Goal: Transaction & Acquisition: Download file/media

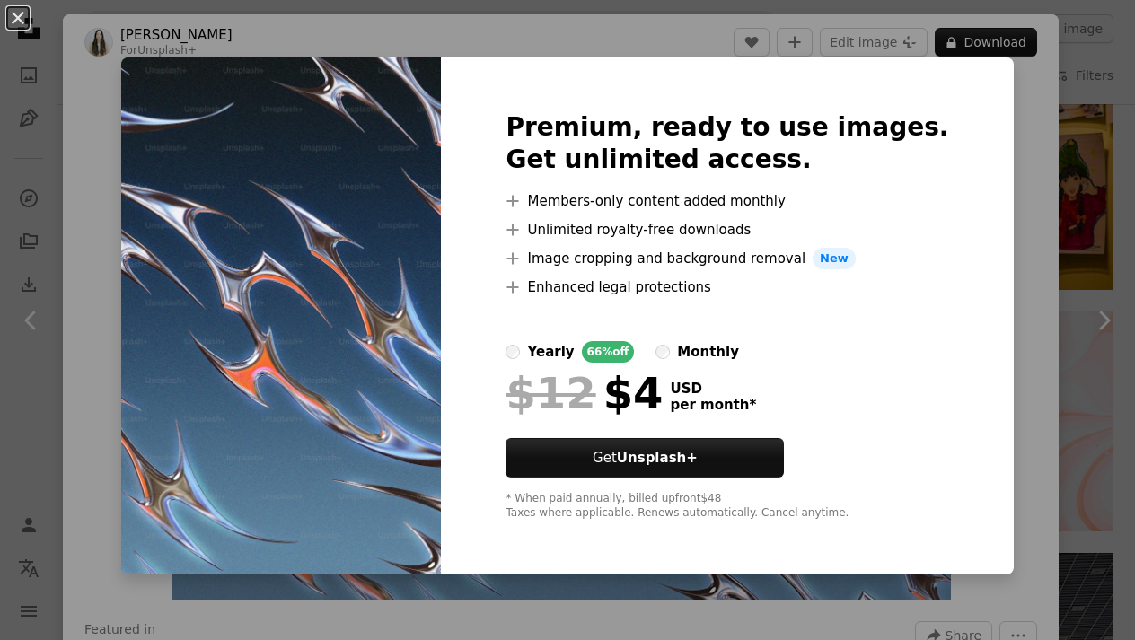
scroll to position [3111, 0]
click at [1126, 243] on div "An X shape Premium, ready to use images. Get unlimited access. A plus sign Memb…" at bounding box center [567, 320] width 1135 height 640
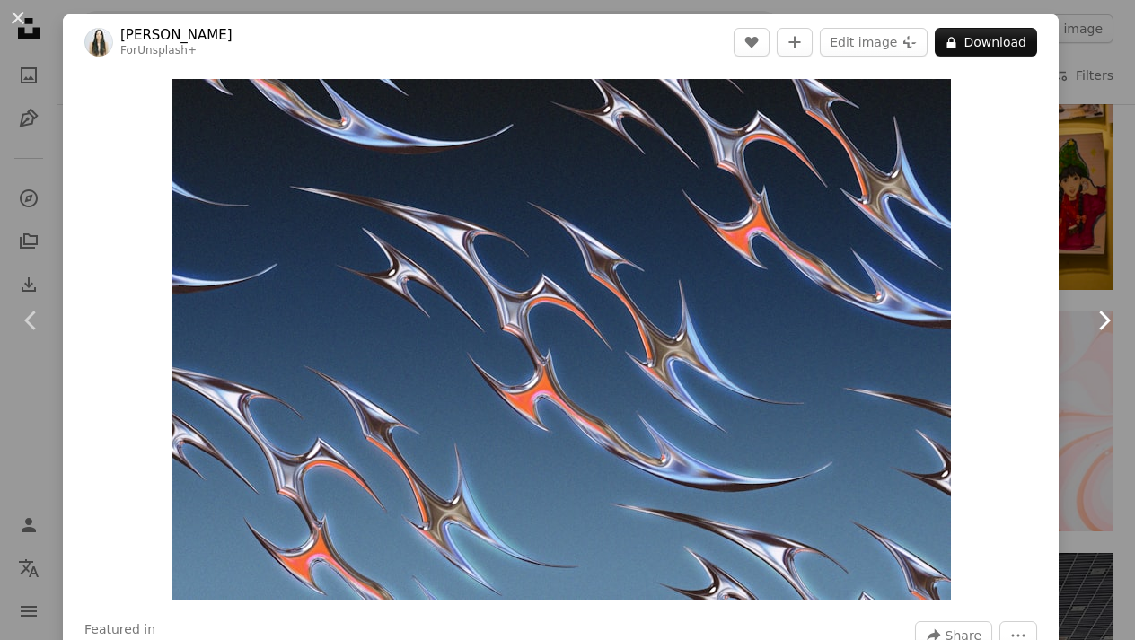
click at [1106, 243] on link "Chevron right" at bounding box center [1103, 320] width 63 height 172
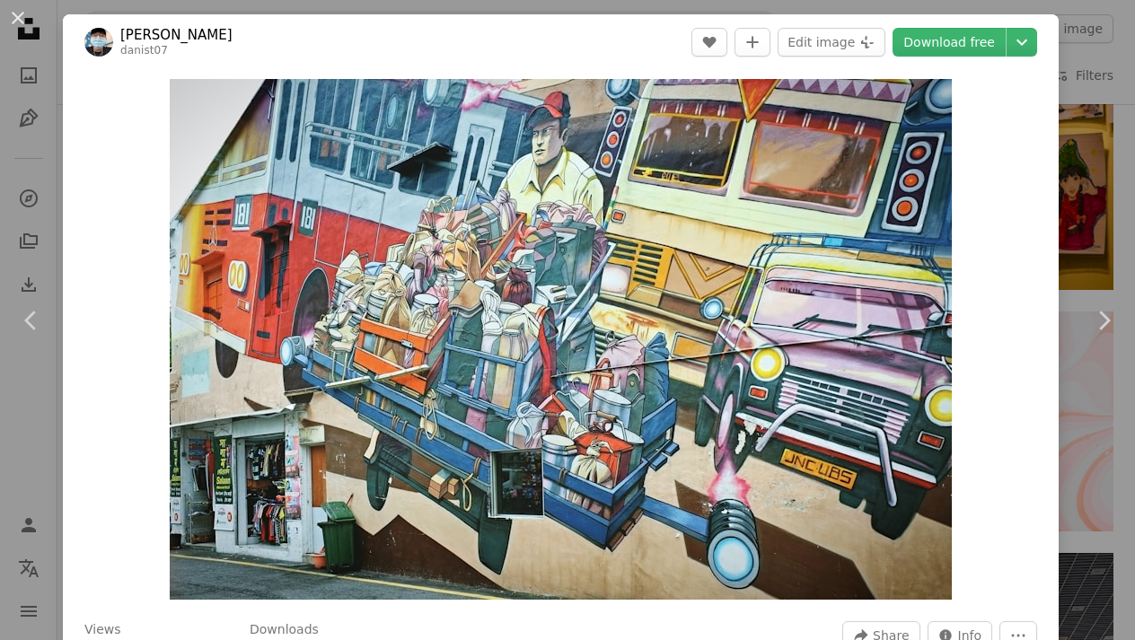
click at [1124, 141] on div "An X shape Chevron left Chevron right Danist Soh danist07 A heart A plus sign E…" at bounding box center [567, 320] width 1135 height 640
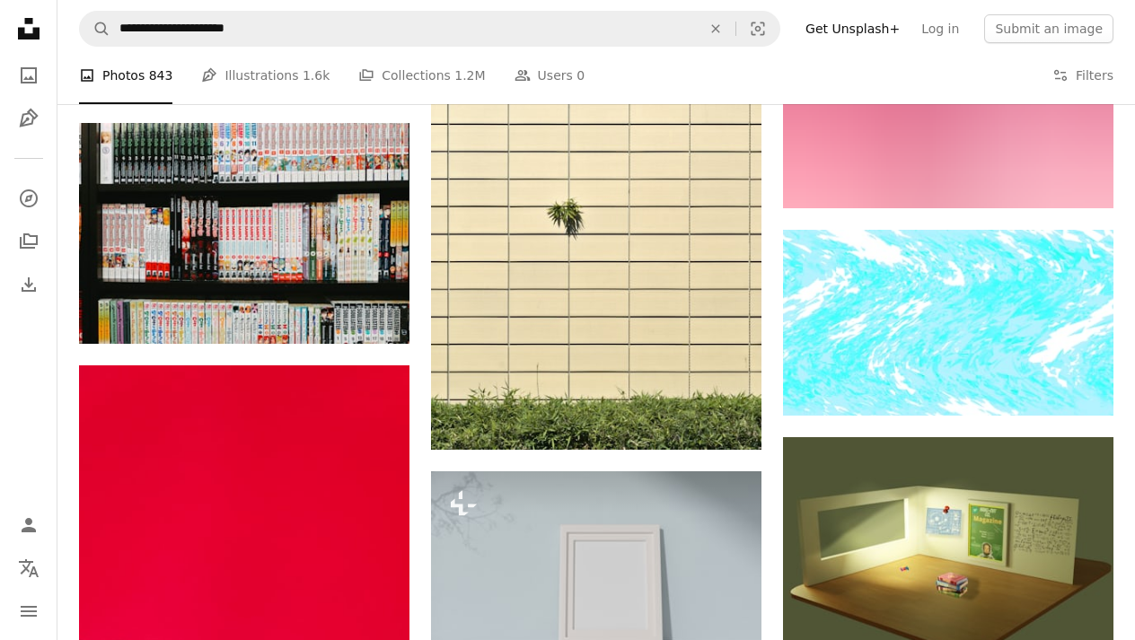
scroll to position [7209, 0]
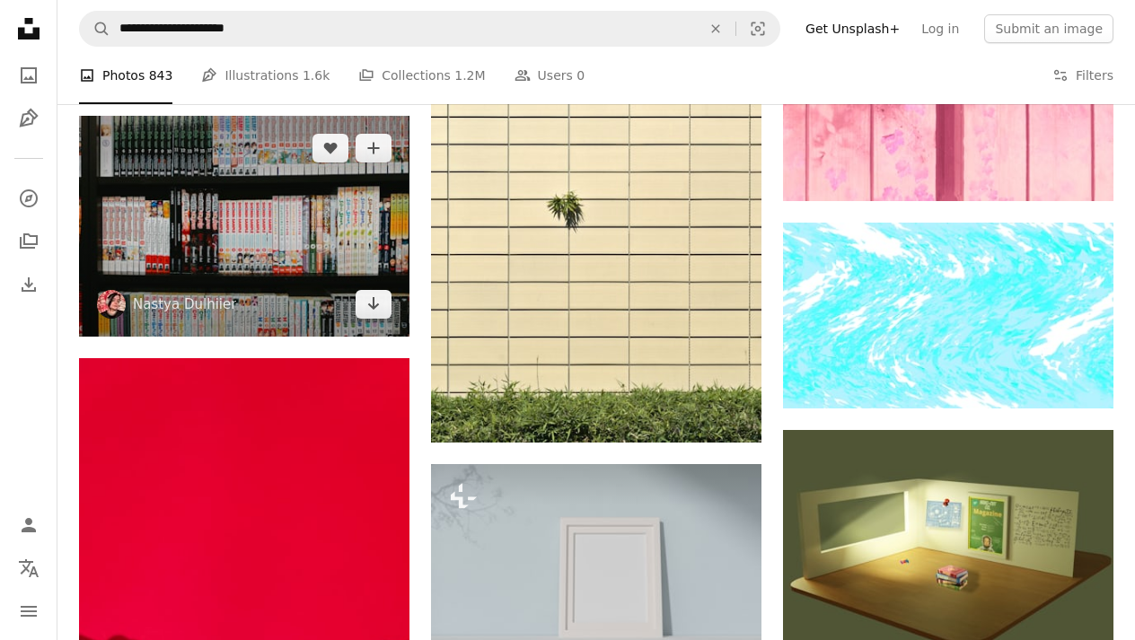
click at [221, 229] on img at bounding box center [244, 226] width 331 height 221
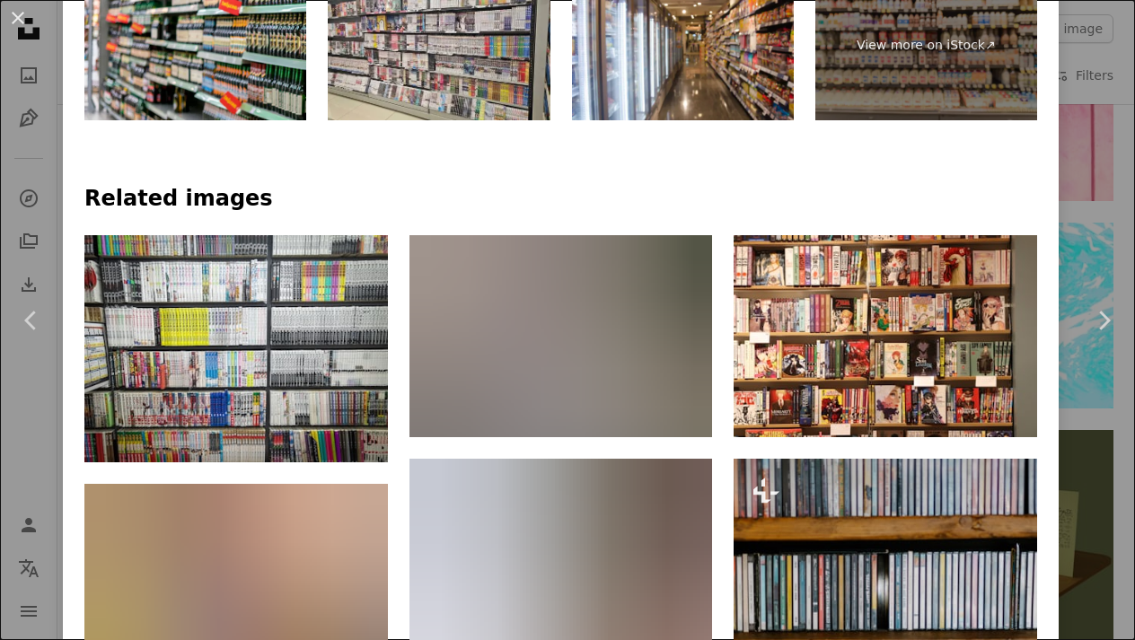
scroll to position [1471, 0]
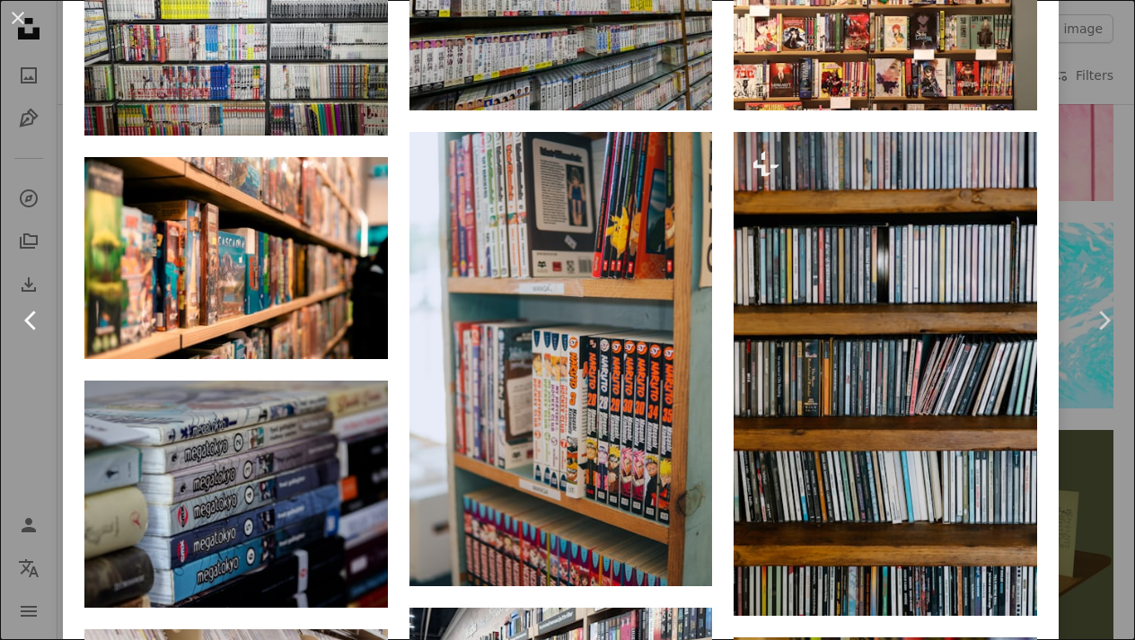
click at [54, 321] on link "Chevron left" at bounding box center [31, 320] width 63 height 172
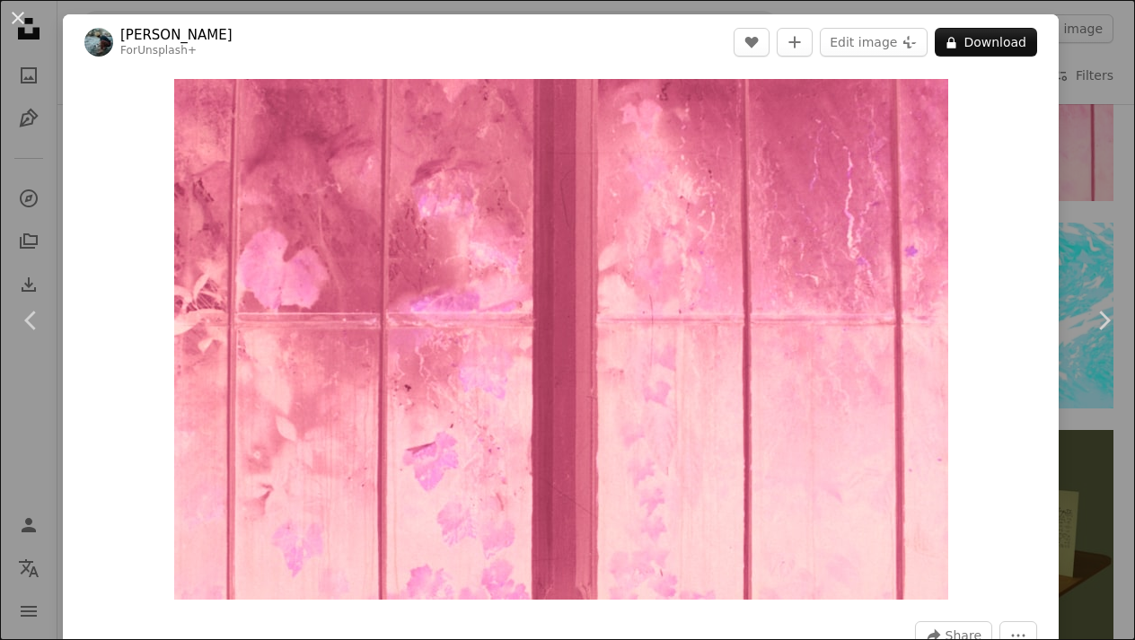
click at [17, 408] on div "An X shape Chevron left Chevron right [PERSON_NAME] For Unsplash+ A heart A plu…" at bounding box center [567, 320] width 1135 height 640
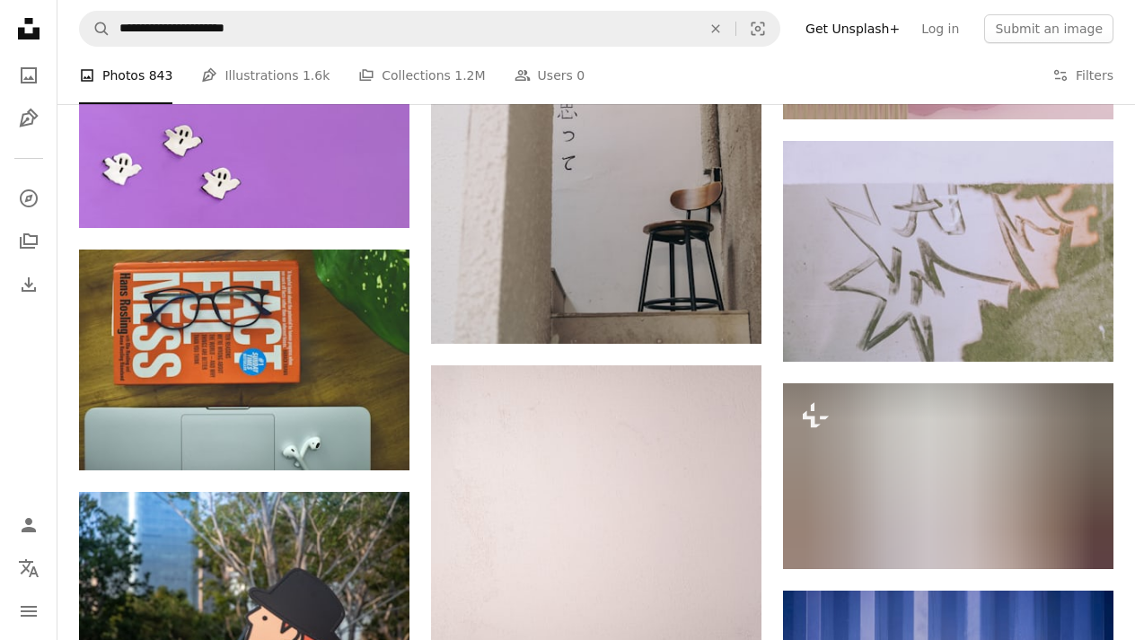
scroll to position [10011, 0]
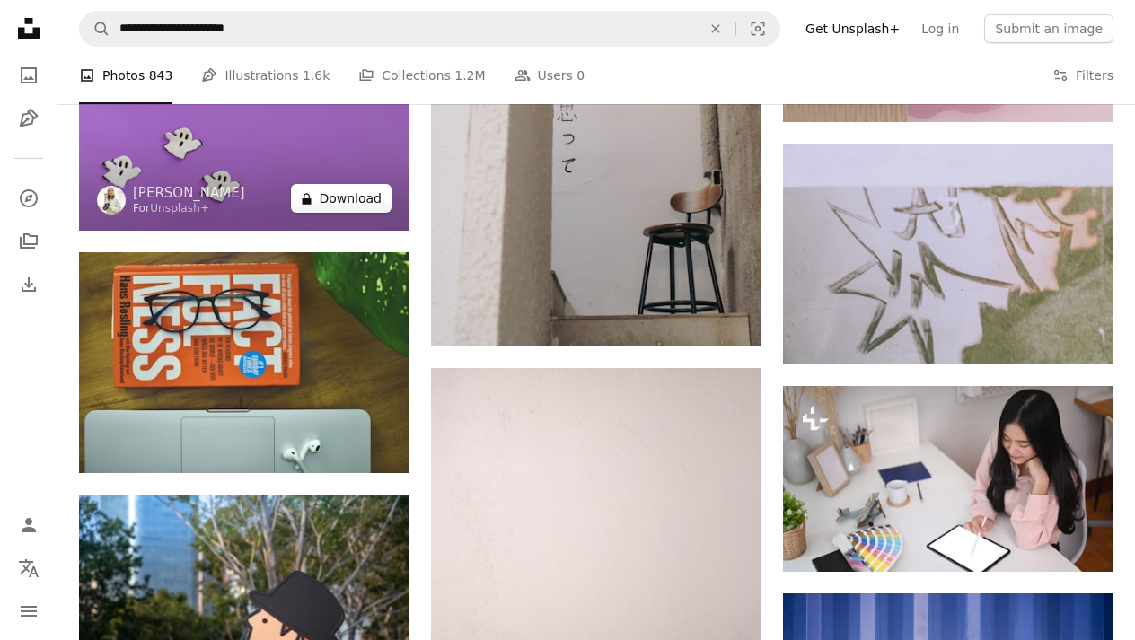
click at [308, 205] on icon at bounding box center [307, 199] width 9 height 12
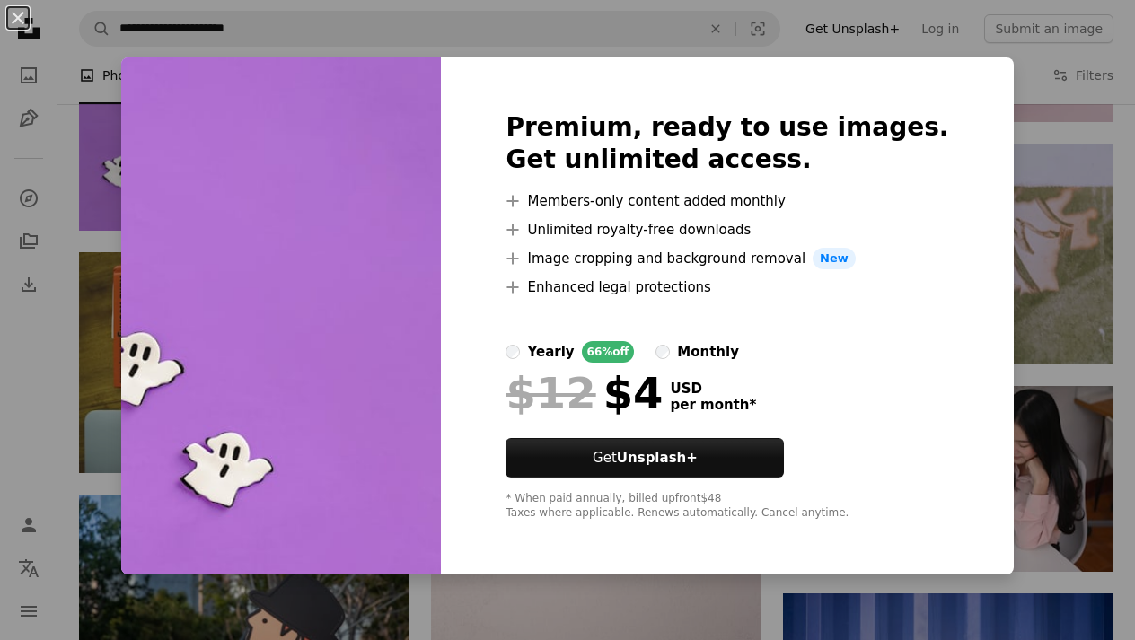
click at [105, 421] on div "An X shape Premium, ready to use images. Get unlimited access. A plus sign Memb…" at bounding box center [567, 320] width 1135 height 640
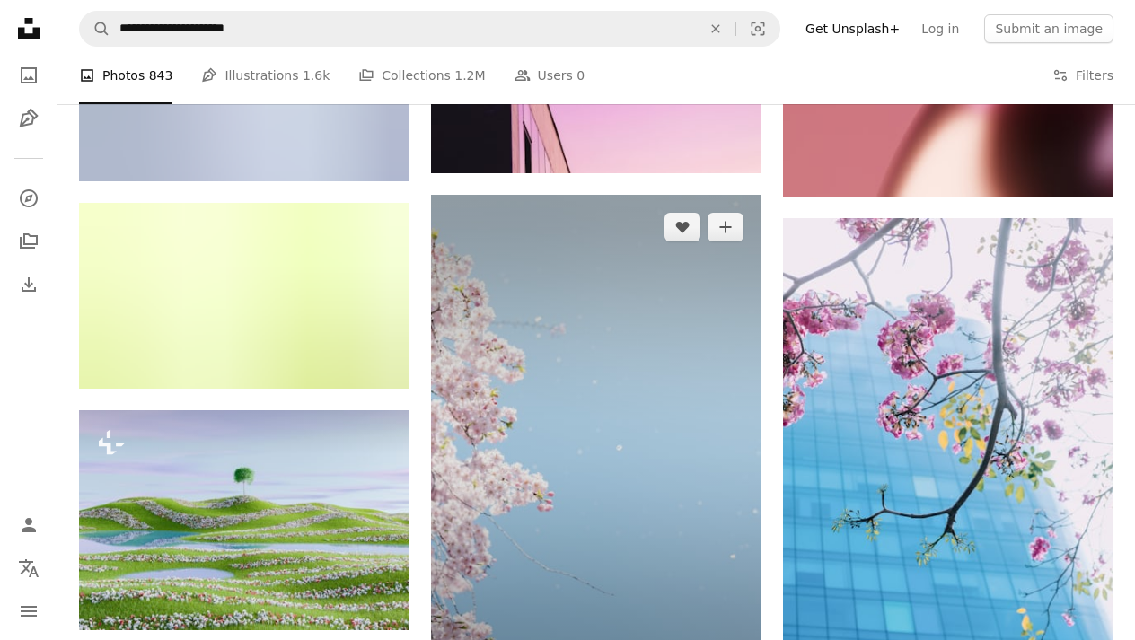
scroll to position [11950, 0]
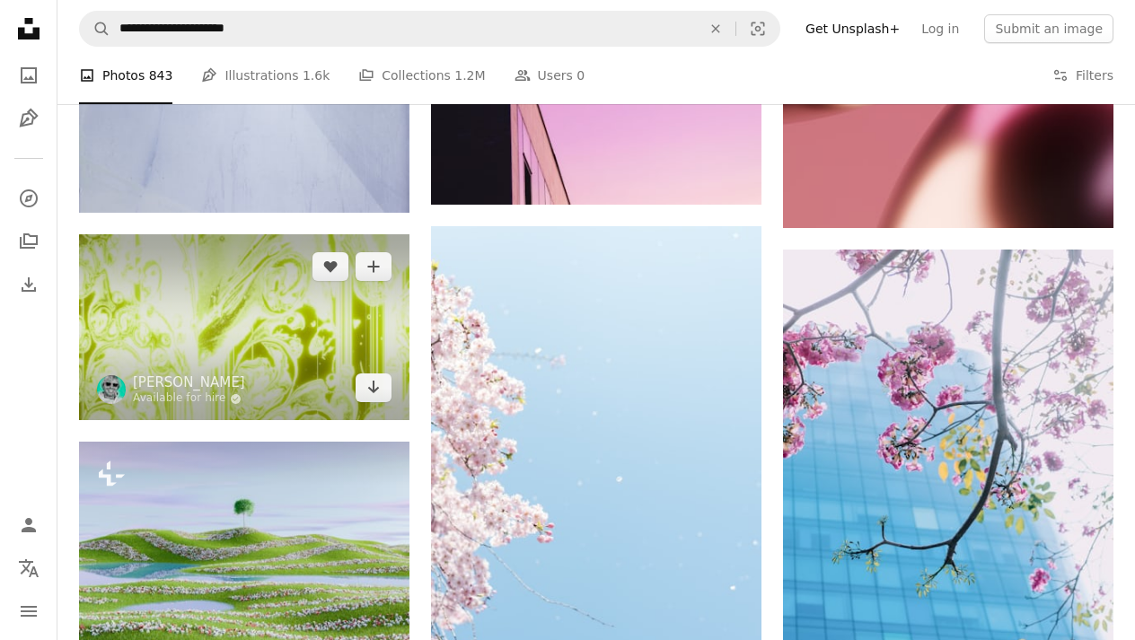
click at [232, 336] on img at bounding box center [244, 327] width 331 height 186
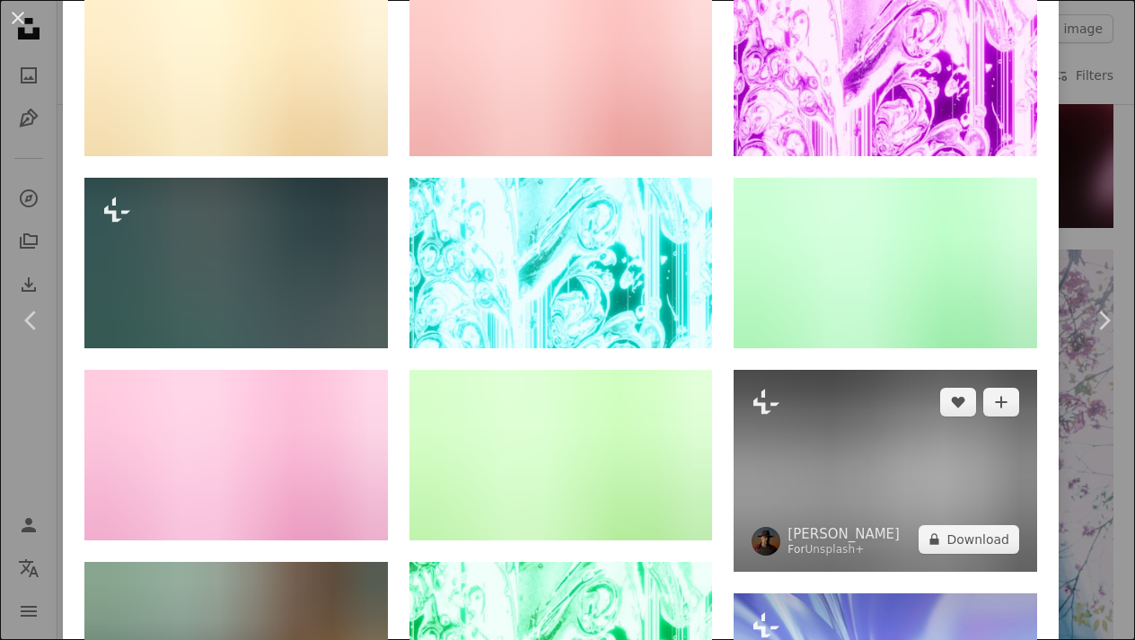
scroll to position [1617, 0]
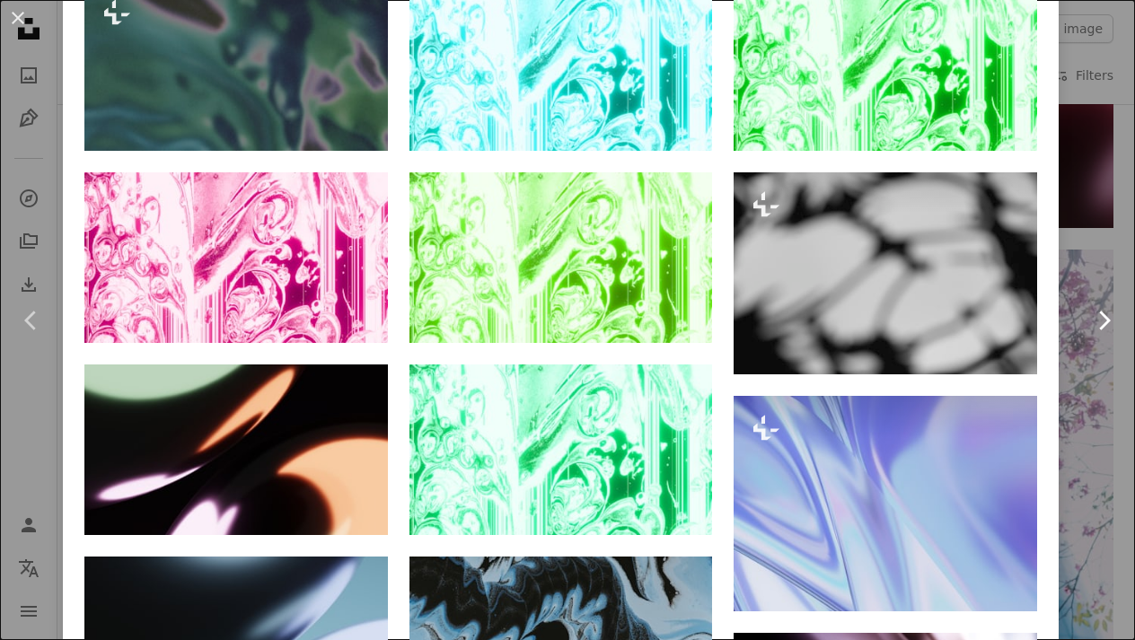
click at [1119, 331] on link "Chevron right" at bounding box center [1103, 320] width 63 height 172
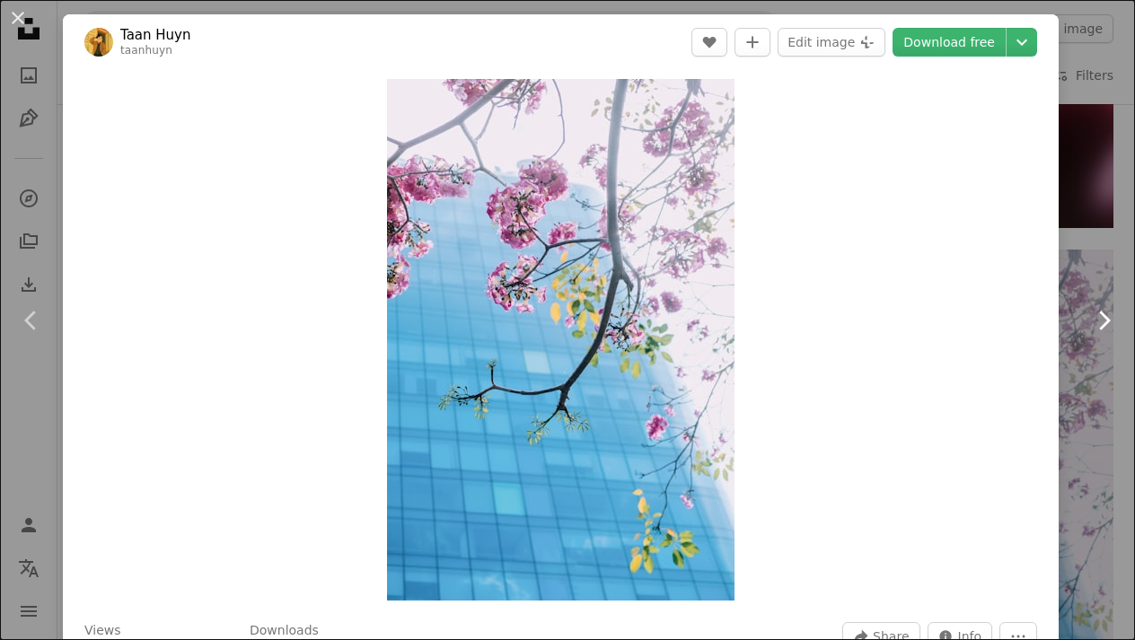
click at [1090, 371] on link "Chevron right" at bounding box center [1103, 320] width 63 height 172
click at [1097, 158] on div "An X shape Chevron left Chevron right Taan Huyn taanhuyn A heart A plus sign Ed…" at bounding box center [567, 320] width 1135 height 640
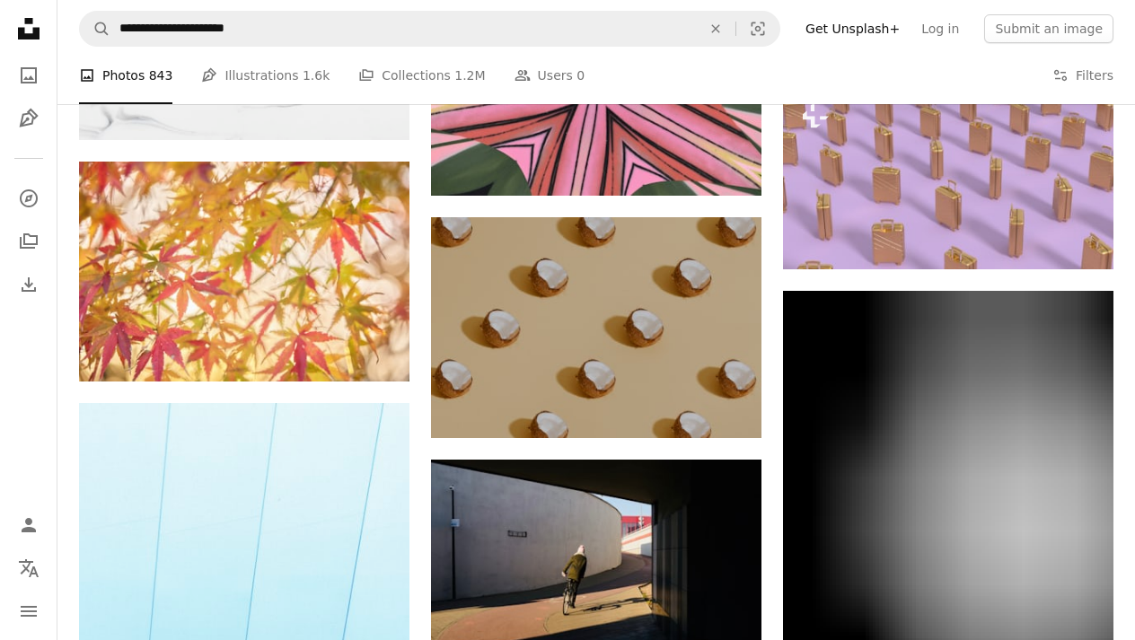
scroll to position [14625, 0]
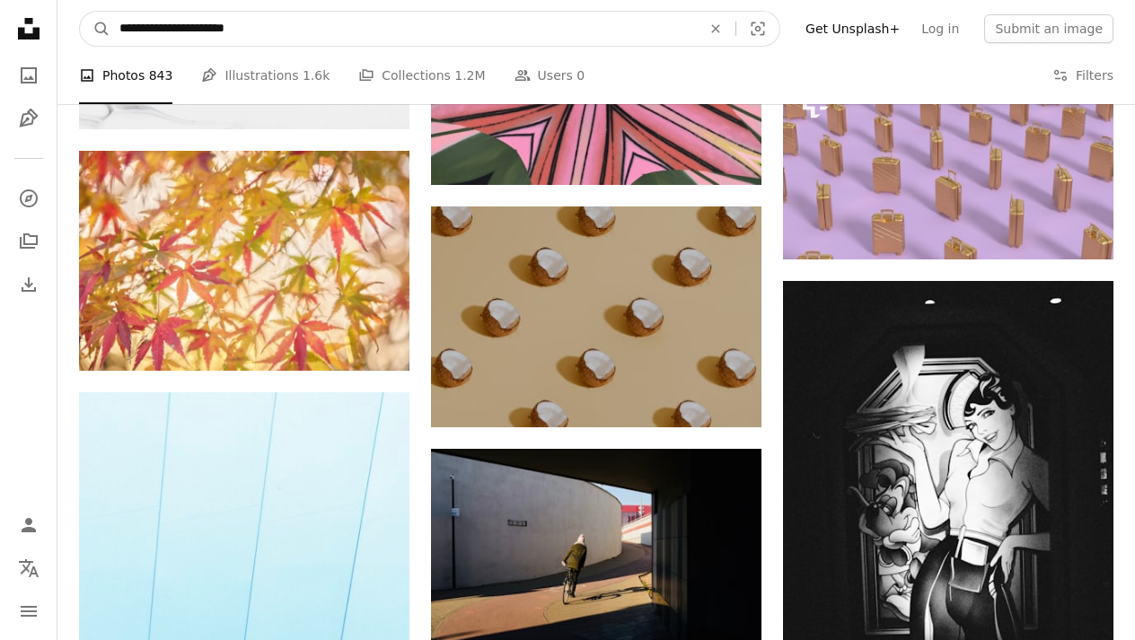
click at [492, 35] on input "**********" at bounding box center [403, 29] width 586 height 34
type input "*"
type input "**********"
click at [95, 29] on button "A magnifying glass" at bounding box center [95, 29] width 31 height 34
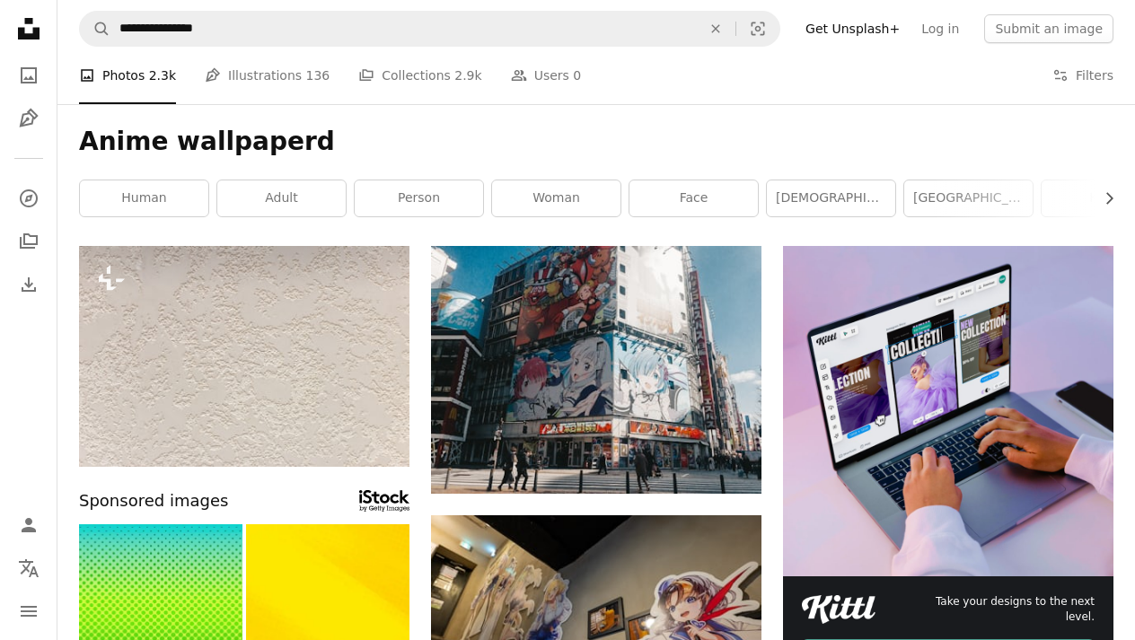
click at [247, 49] on nav "**********" at bounding box center [596, 28] width 1078 height 57
click at [281, 10] on nav "**********" at bounding box center [596, 28] width 1078 height 57
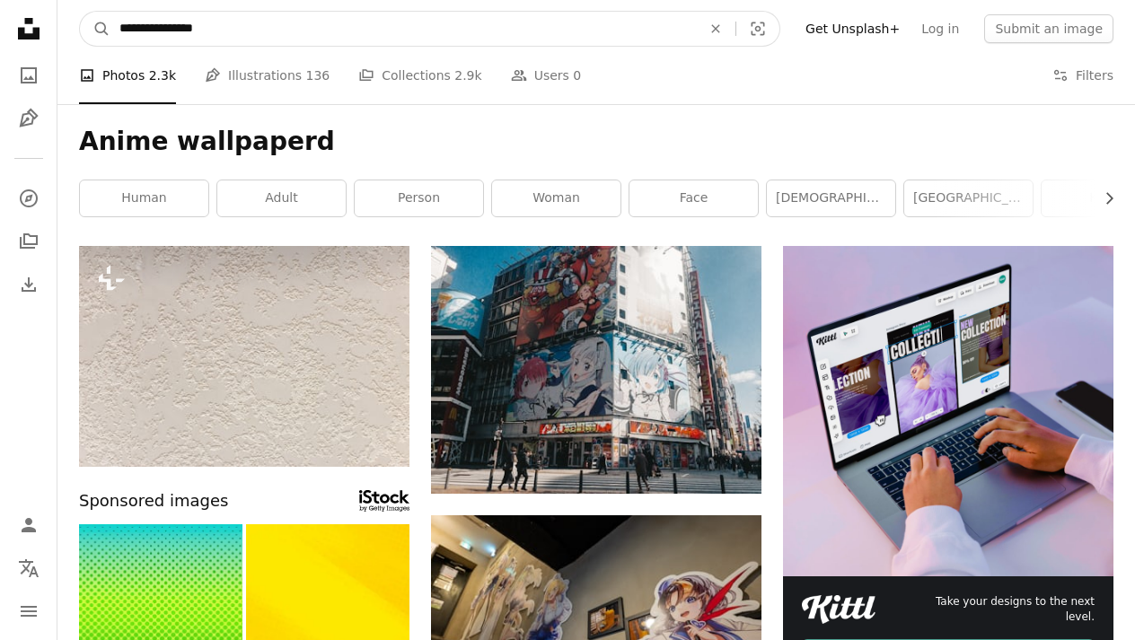
click at [278, 18] on input "**********" at bounding box center [403, 29] width 586 height 34
click at [260, 30] on input "**********" at bounding box center [403, 29] width 586 height 34
type input "**********"
click at [95, 29] on button "A magnifying glass" at bounding box center [95, 29] width 31 height 34
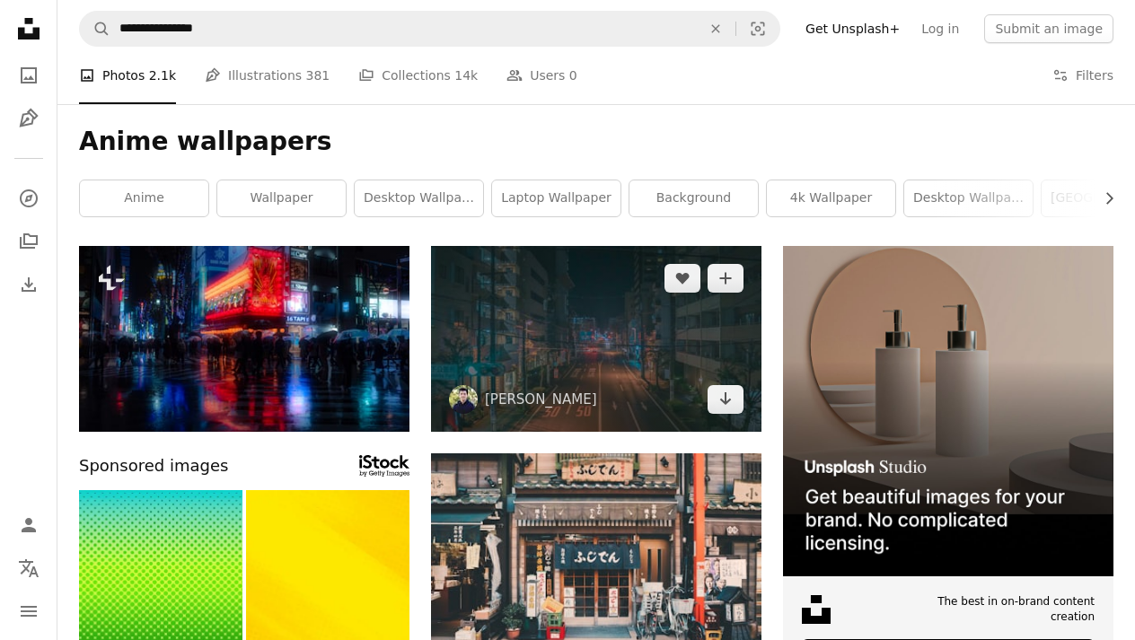
click at [482, 304] on img at bounding box center [596, 339] width 331 height 186
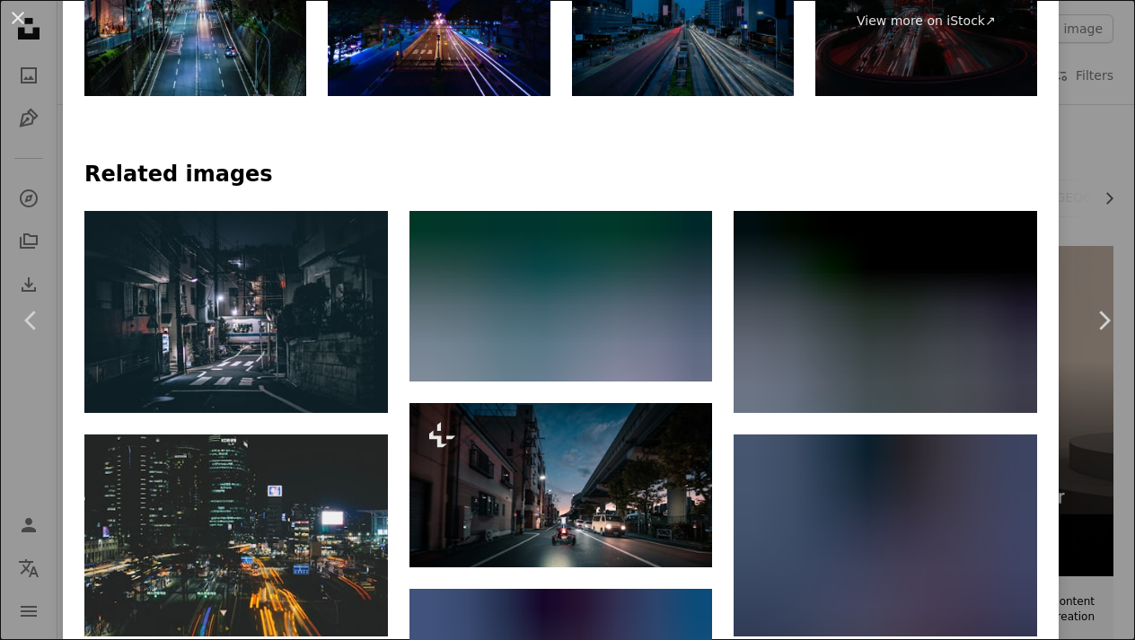
scroll to position [1285, 0]
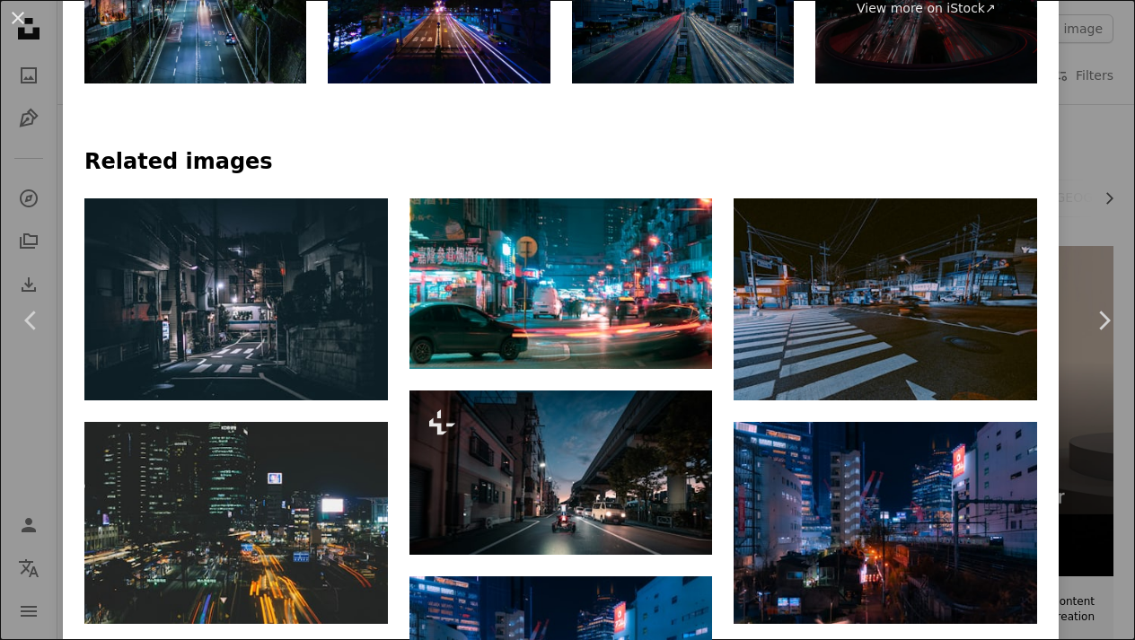
click at [22, 421] on div "An X shape Chevron left Chevron right [PERSON_NAME] A heart A plus sign Edit im…" at bounding box center [567, 320] width 1135 height 640
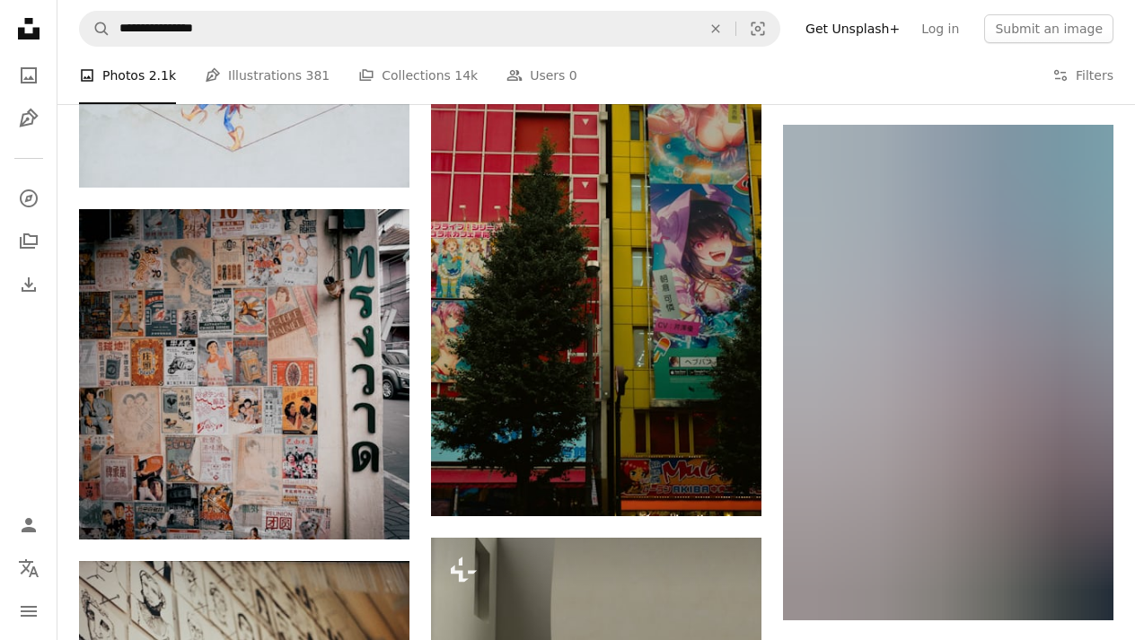
scroll to position [10832, 0]
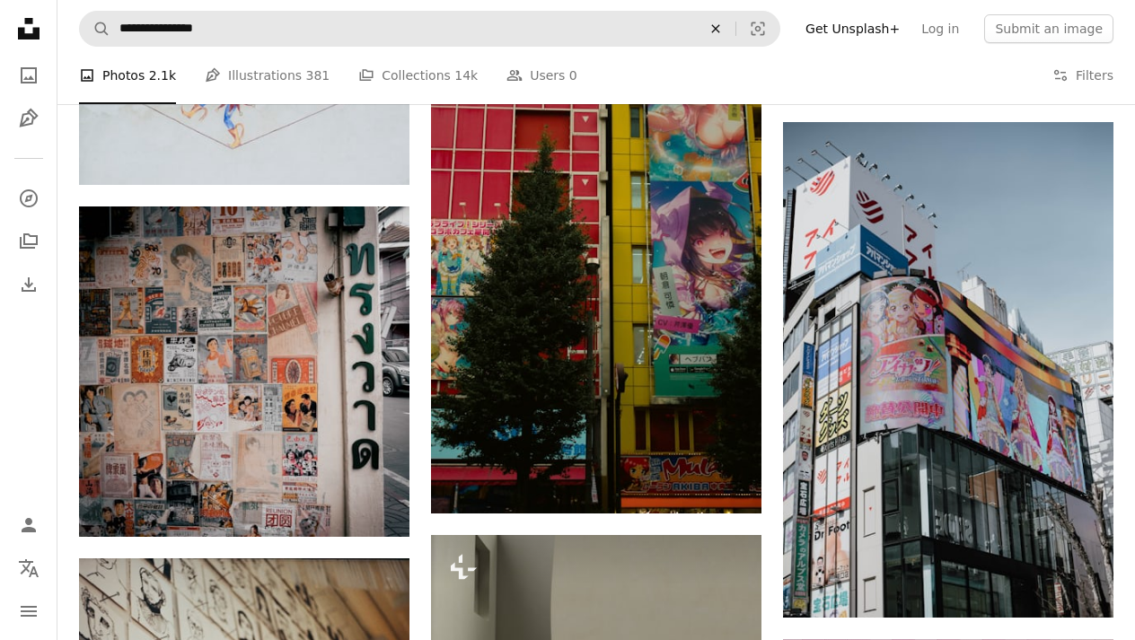
click at [728, 22] on icon "An X shape" at bounding box center [716, 29] width 40 height 14
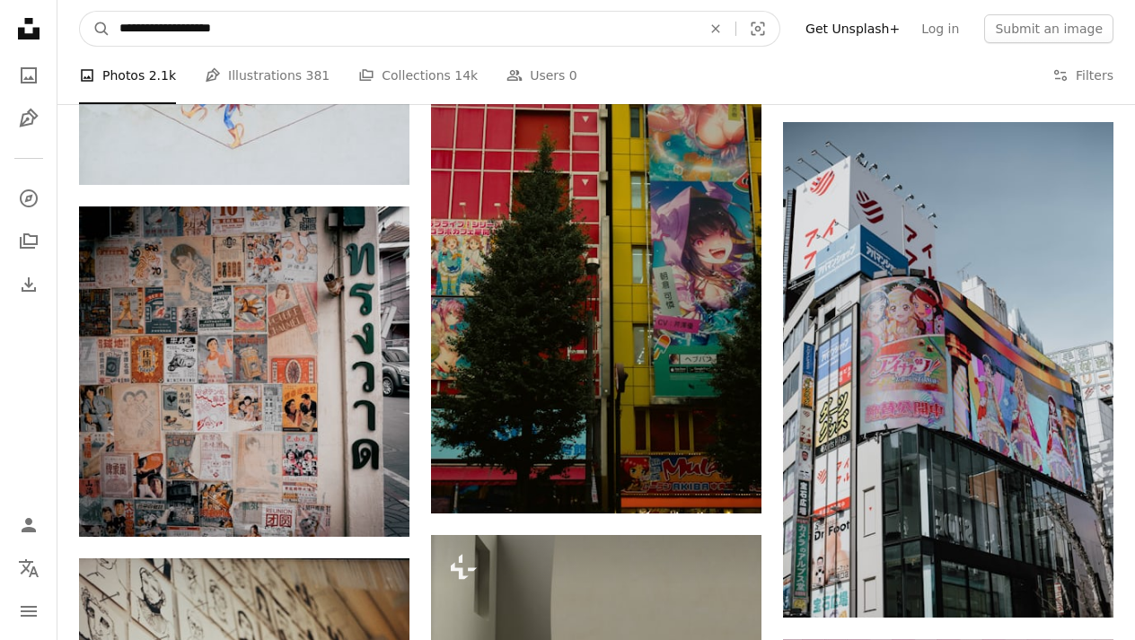
type input "**********"
click at [95, 29] on button "A magnifying glass" at bounding box center [95, 29] width 31 height 34
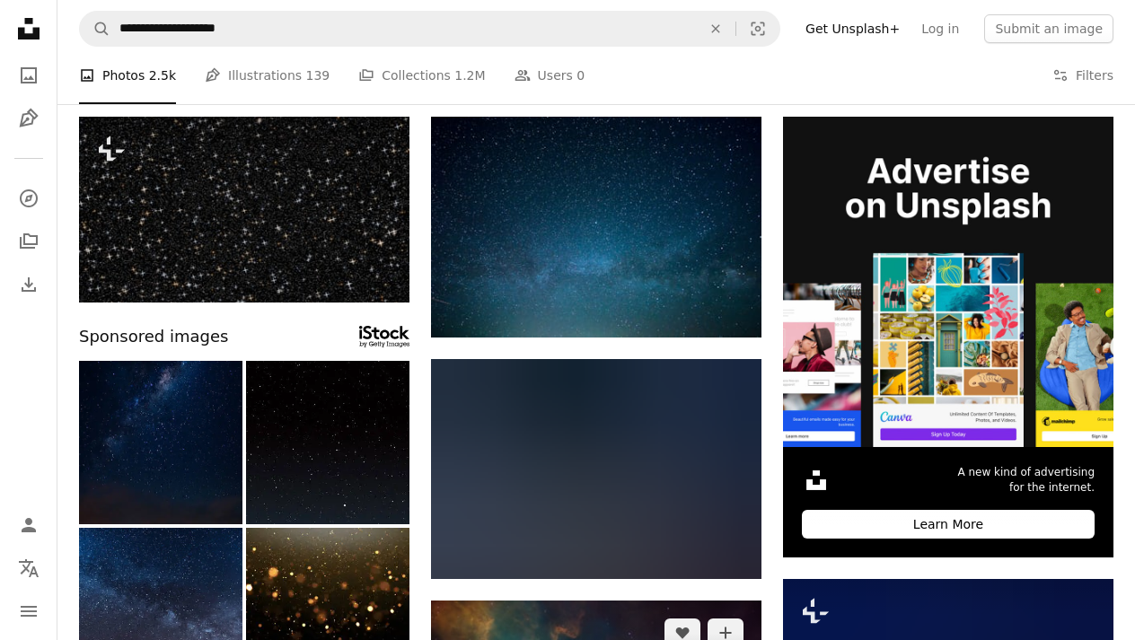
scroll to position [68, 0]
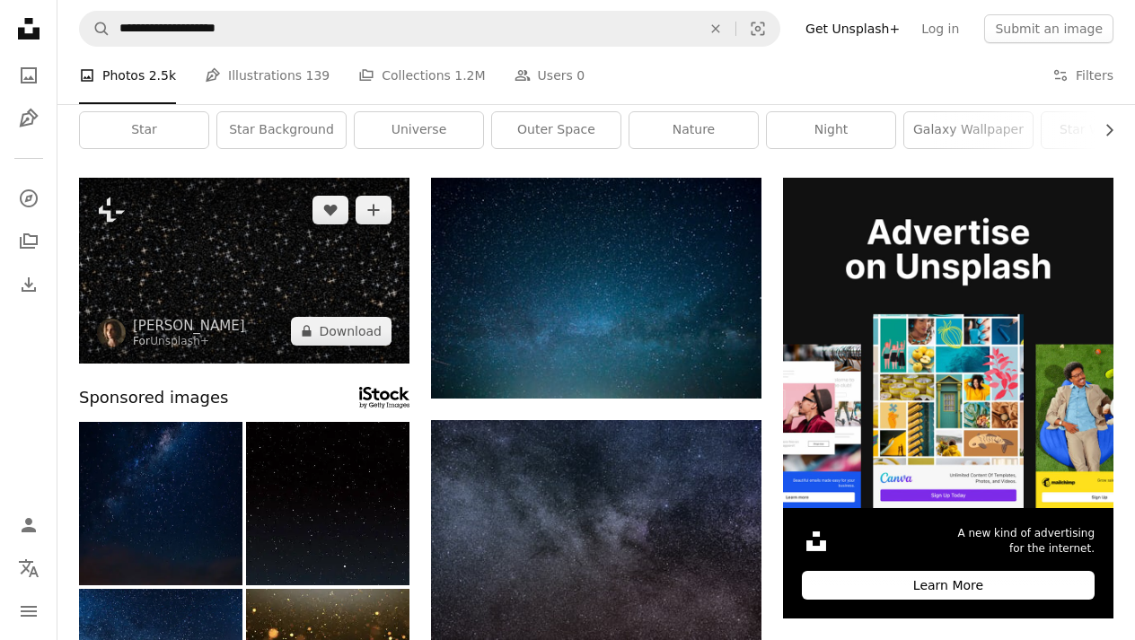
click at [227, 329] on img at bounding box center [244, 271] width 331 height 186
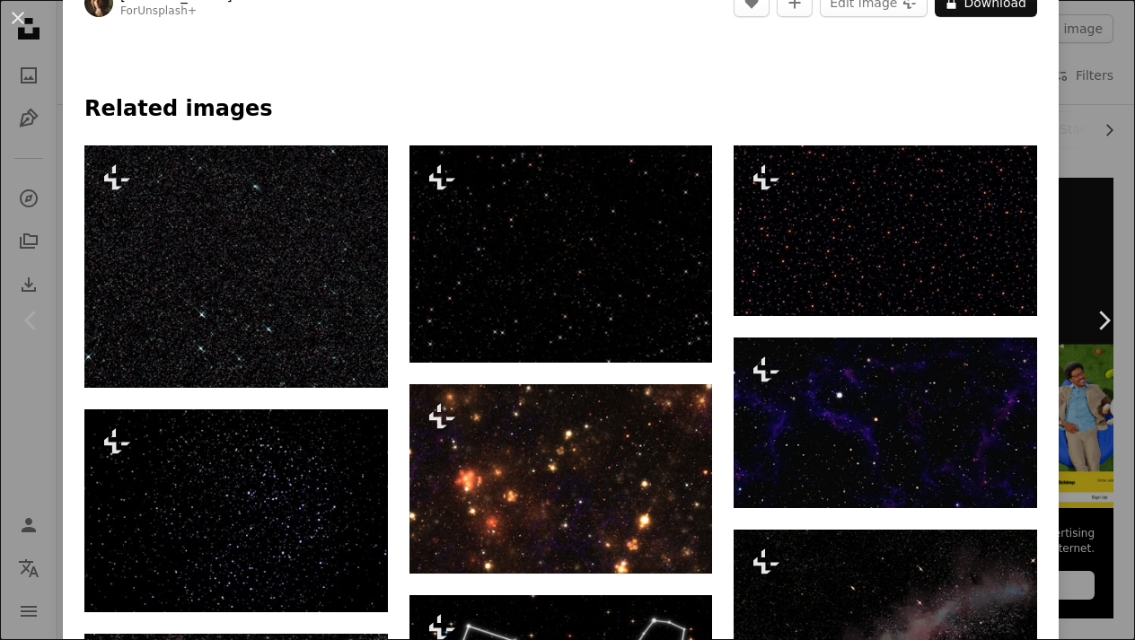
scroll to position [1254, 0]
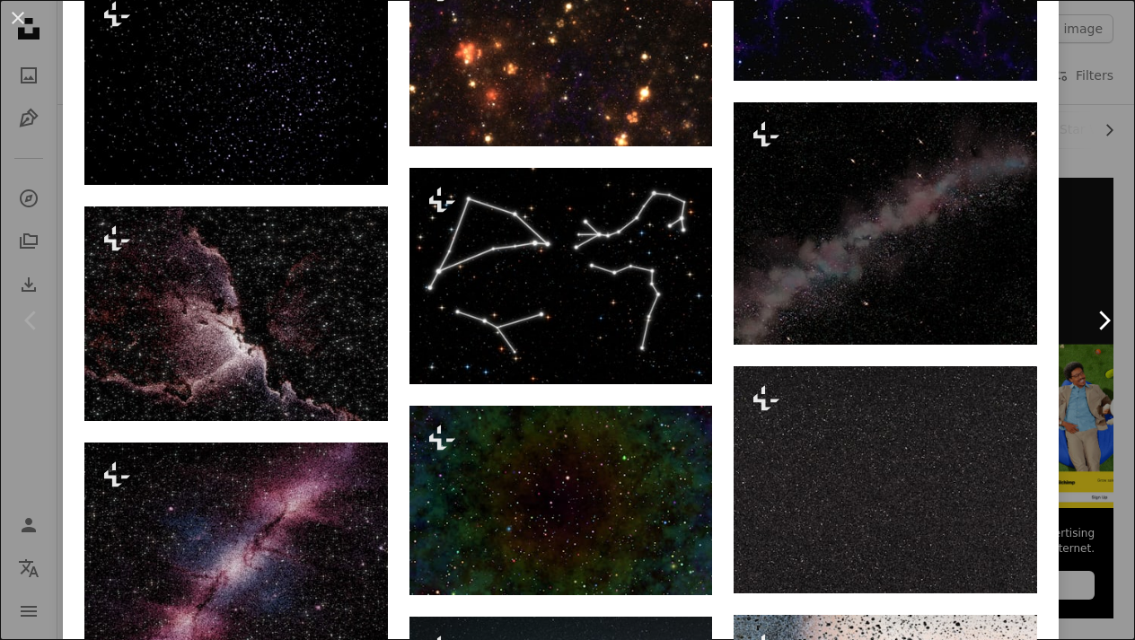
click at [1097, 310] on icon "Chevron right" at bounding box center [1104, 320] width 29 height 29
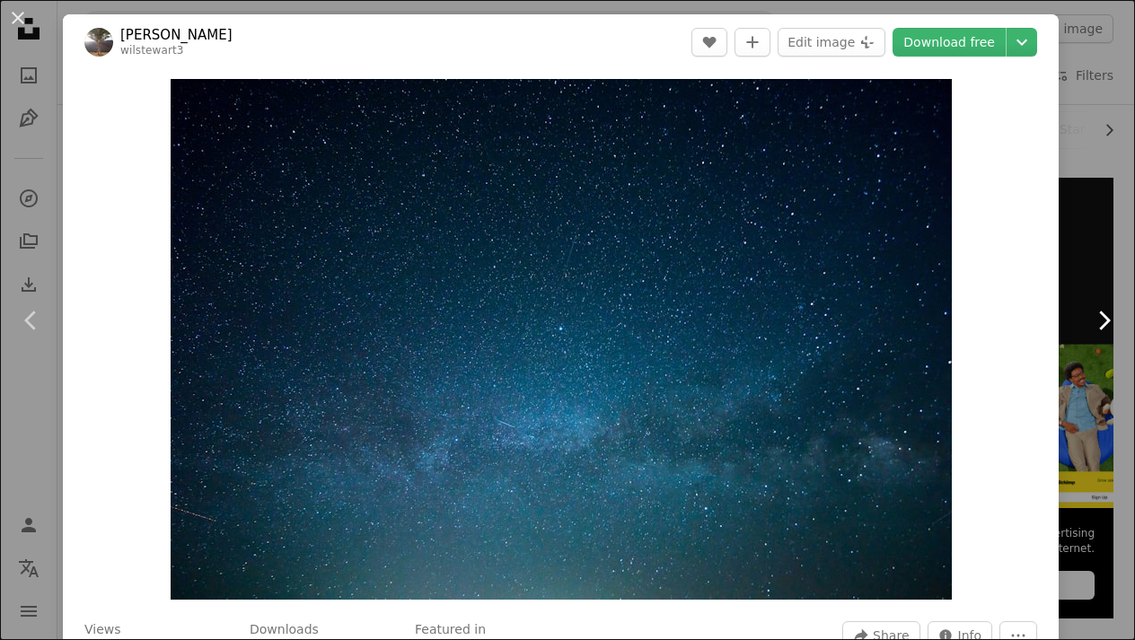
click at [1097, 310] on icon "Chevron right" at bounding box center [1104, 320] width 29 height 29
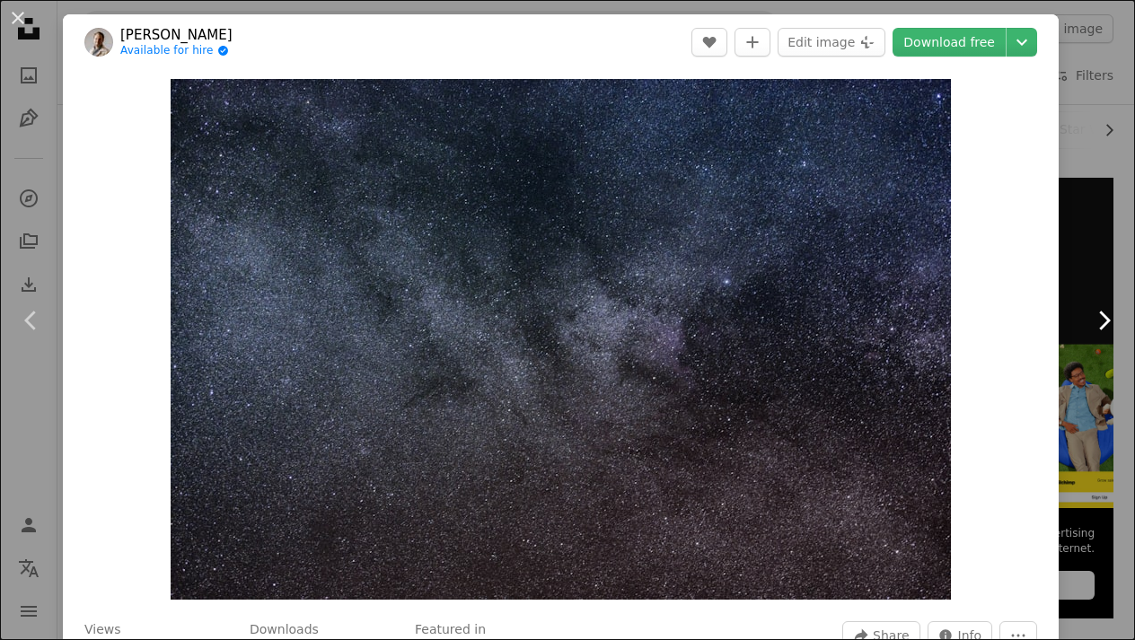
click at [1102, 324] on icon "Chevron right" at bounding box center [1104, 320] width 29 height 29
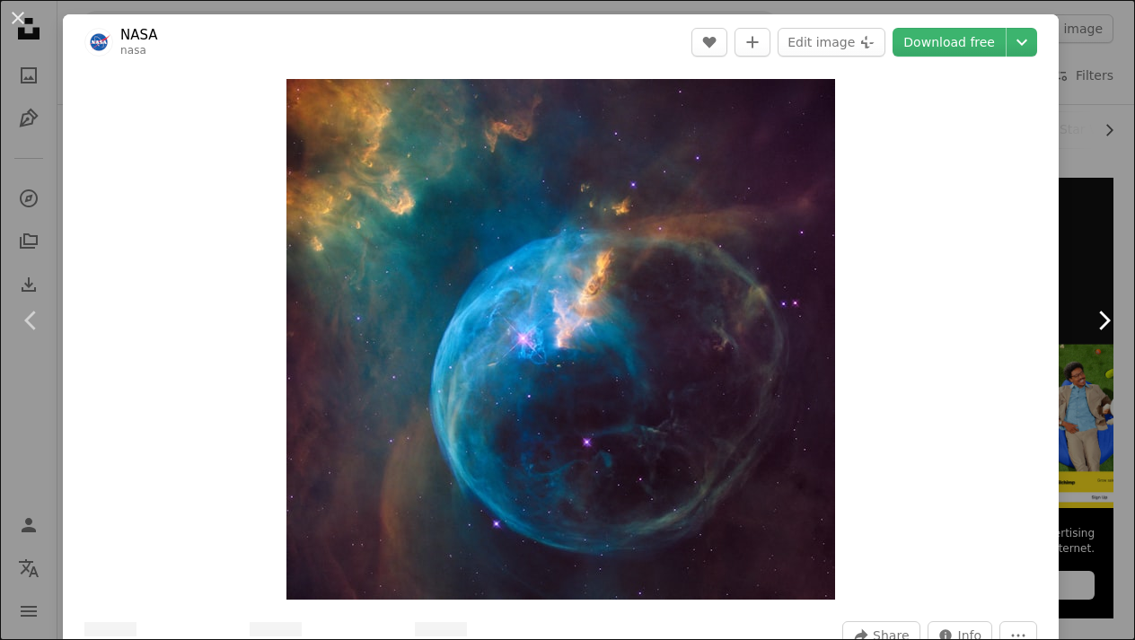
click at [1102, 324] on icon "Chevron right" at bounding box center [1104, 320] width 29 height 29
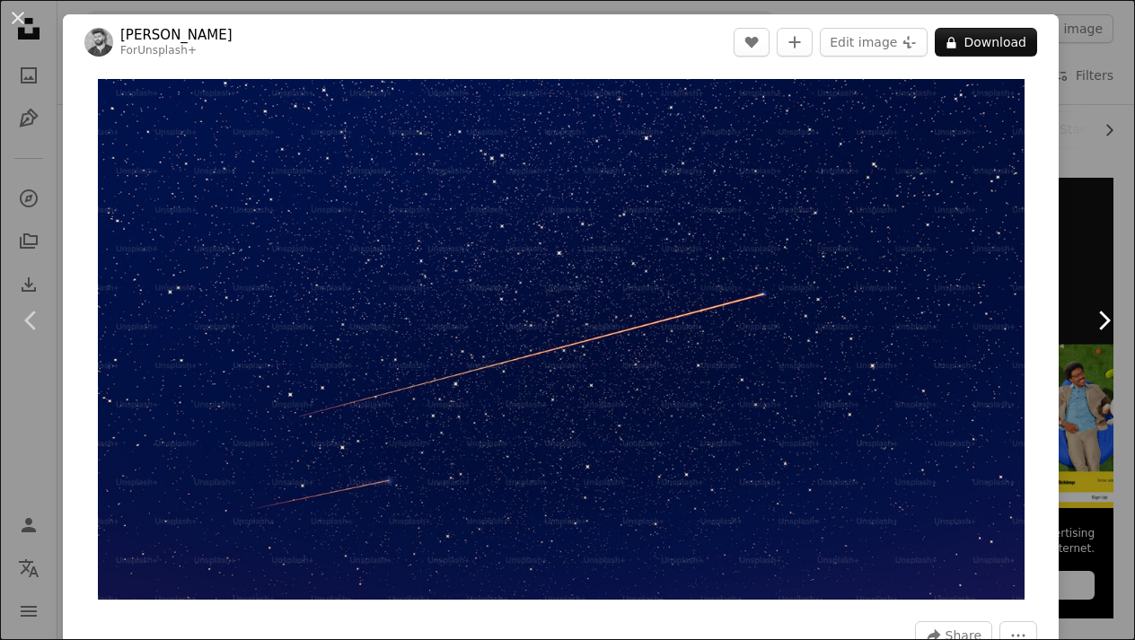
click at [1110, 322] on icon "Chevron right" at bounding box center [1104, 320] width 29 height 29
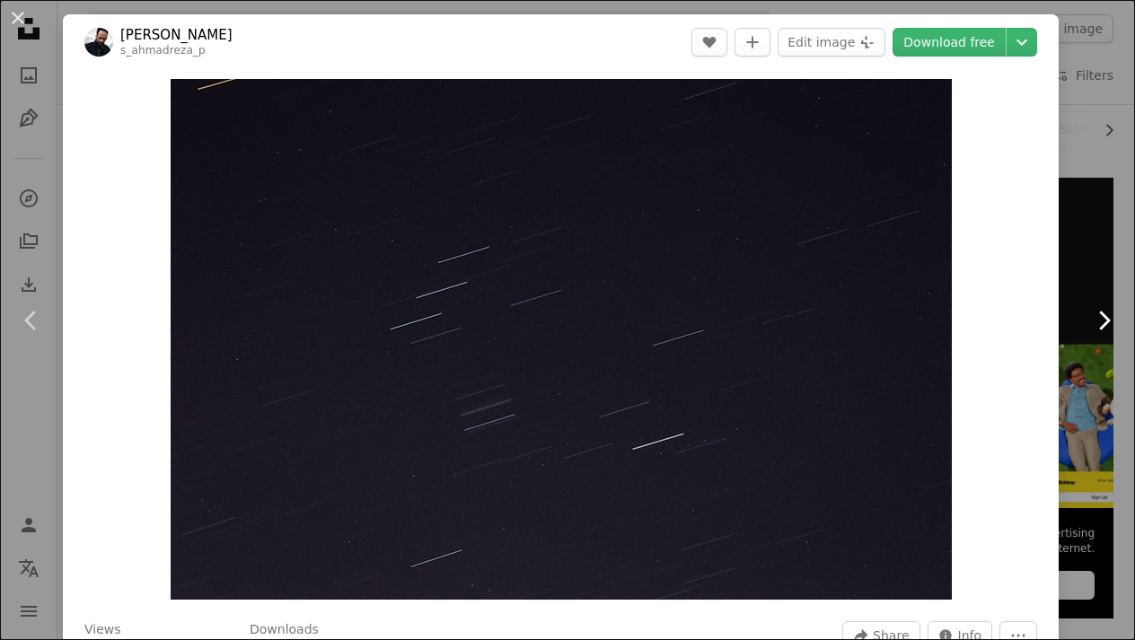
click at [1110, 322] on icon "Chevron right" at bounding box center [1104, 320] width 29 height 29
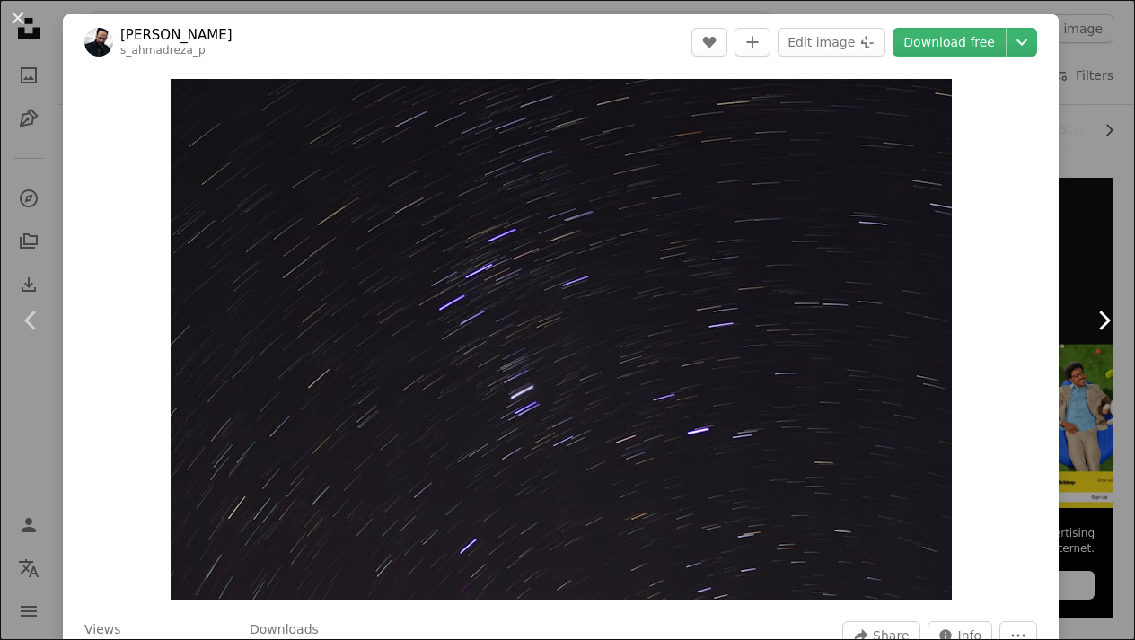
click at [1108, 322] on icon at bounding box center [1105, 320] width 12 height 19
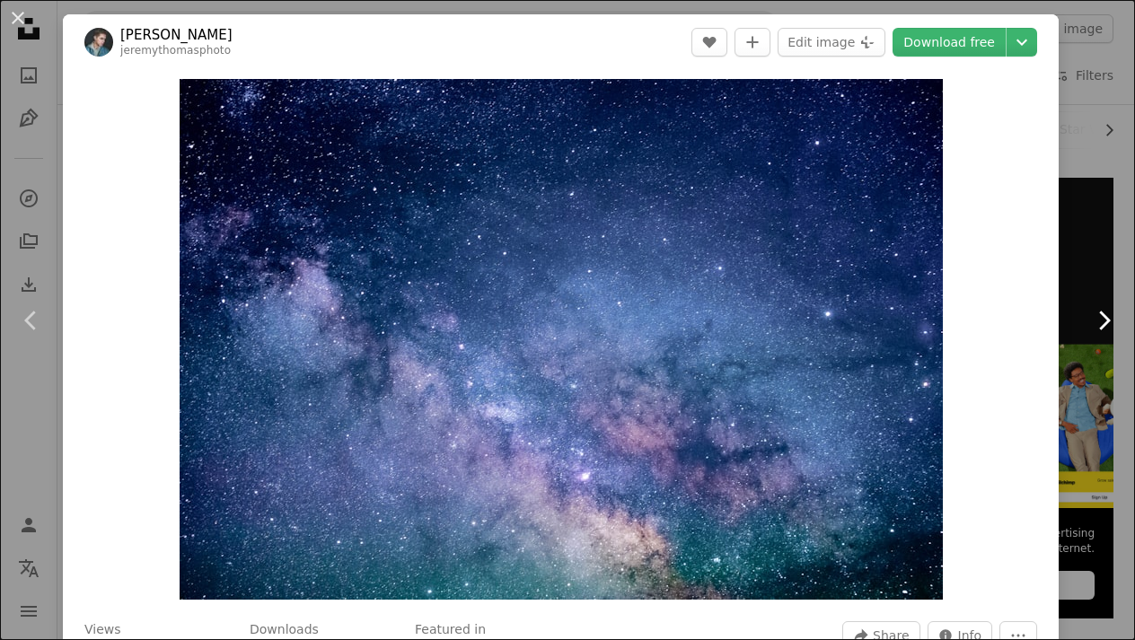
click at [1103, 323] on icon "Chevron right" at bounding box center [1104, 320] width 29 height 29
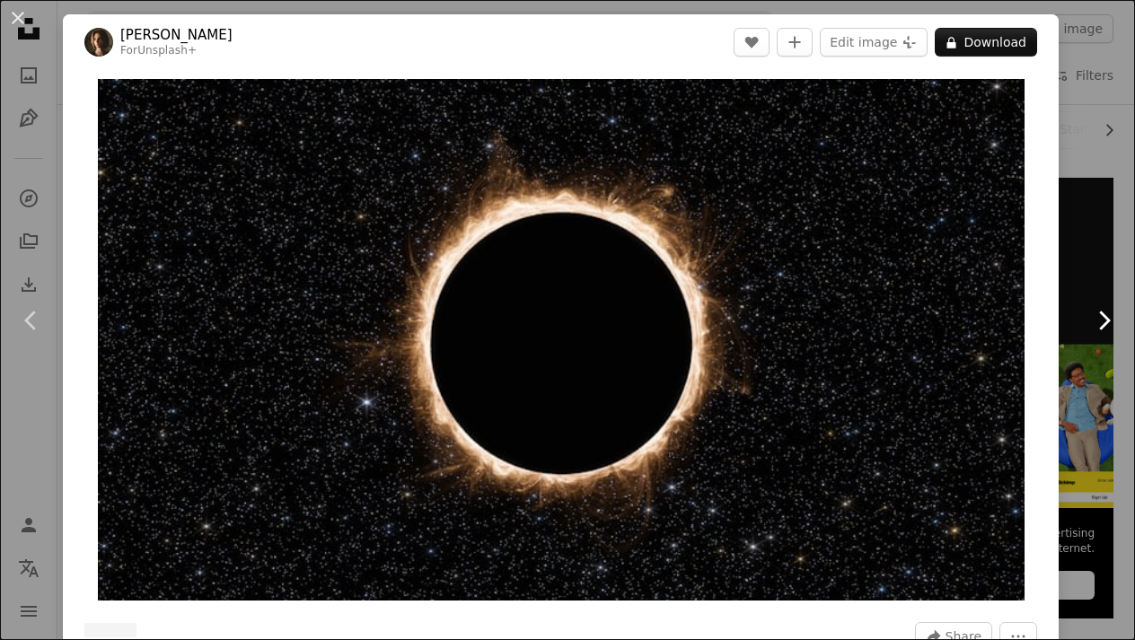
click at [1103, 323] on icon "Chevron right" at bounding box center [1104, 320] width 29 height 29
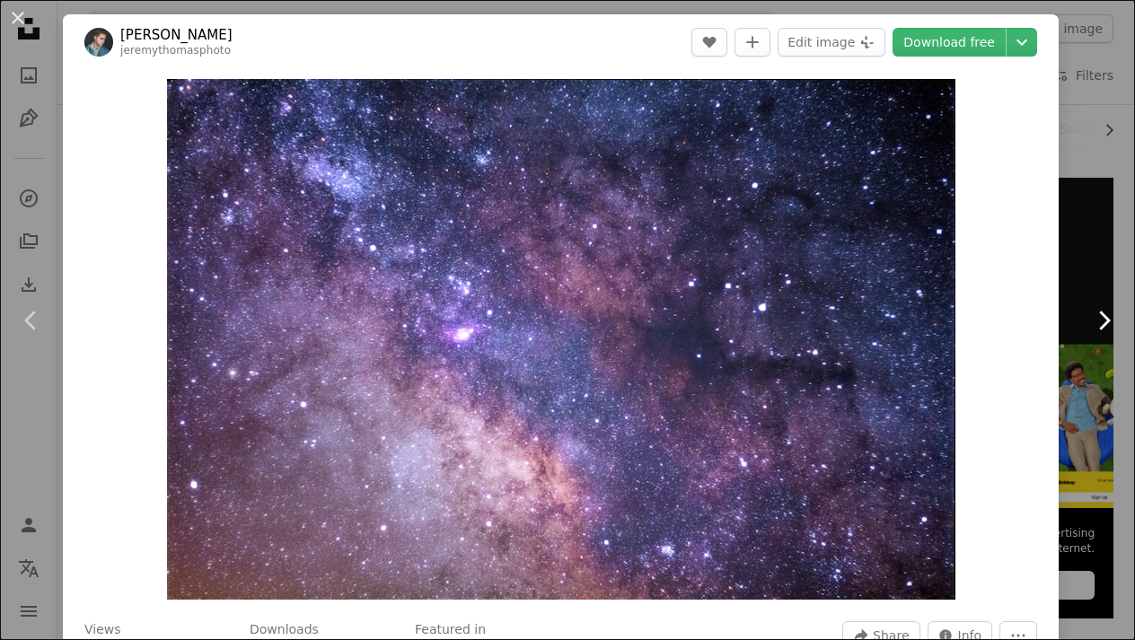
click at [1103, 323] on icon "Chevron right" at bounding box center [1104, 320] width 29 height 29
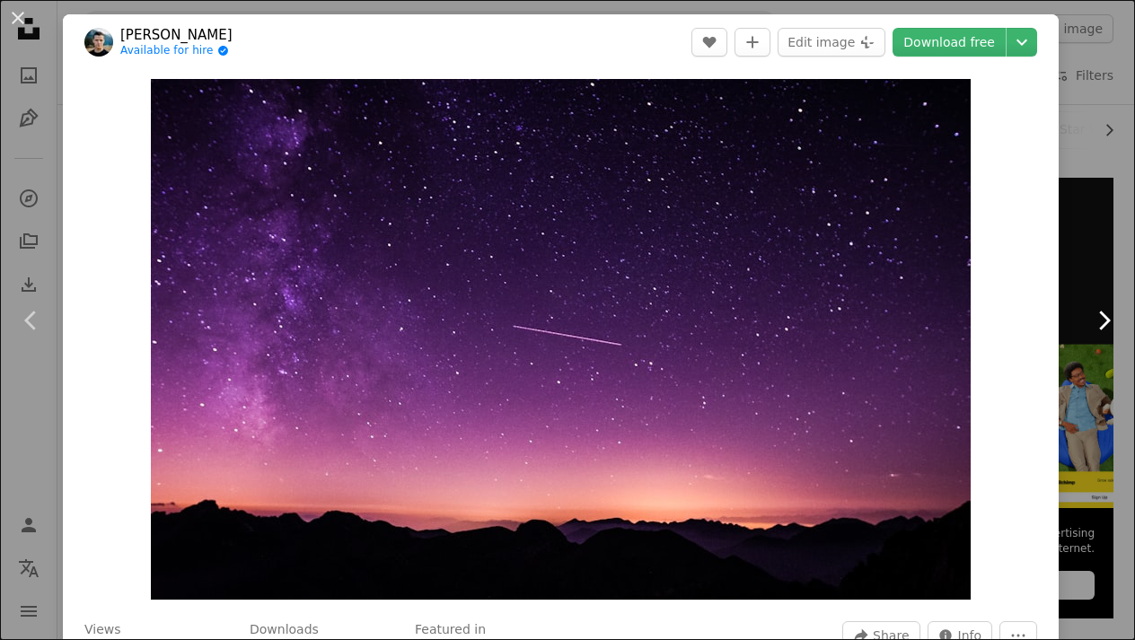
click at [1103, 323] on icon "Chevron right" at bounding box center [1104, 320] width 29 height 29
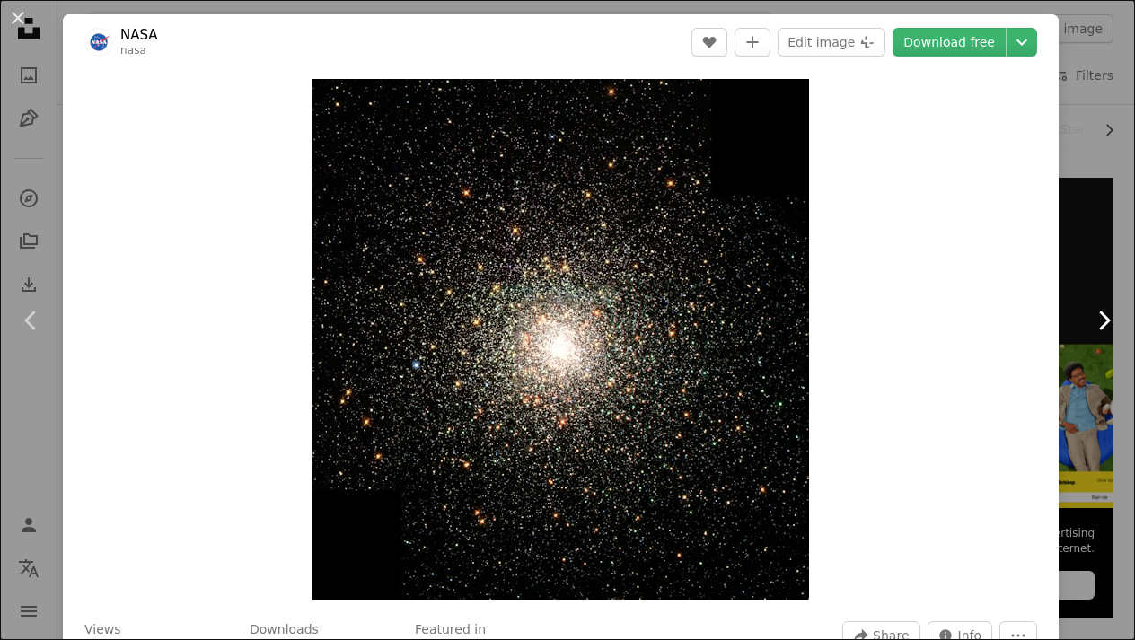
click at [1103, 322] on icon "Chevron right" at bounding box center [1104, 320] width 29 height 29
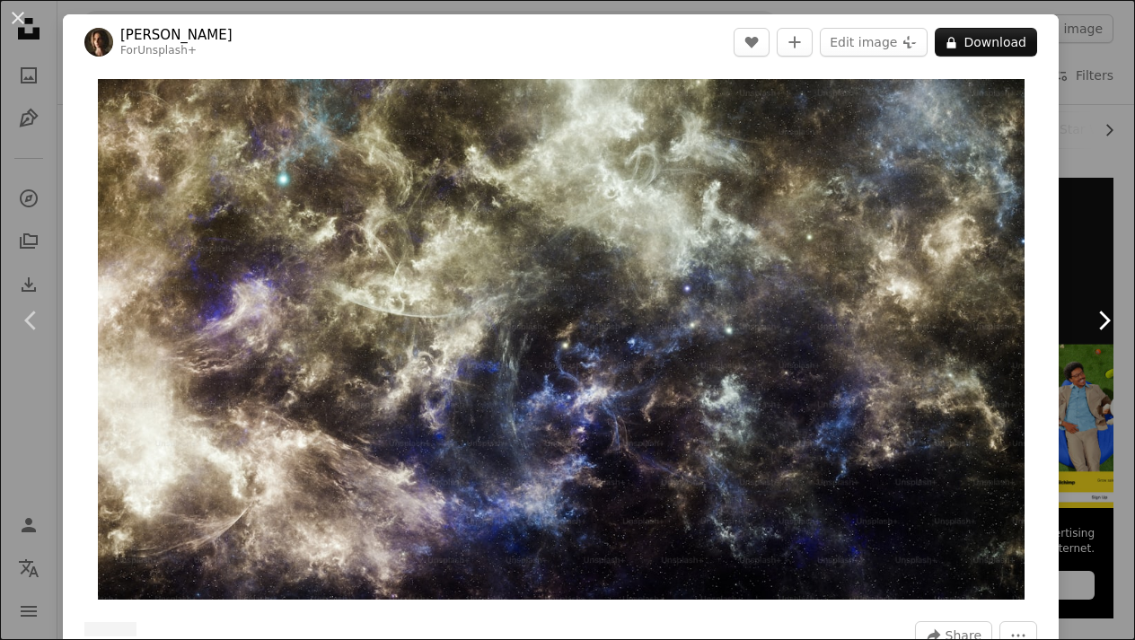
click at [1103, 322] on icon "Chevron right" at bounding box center [1104, 320] width 29 height 29
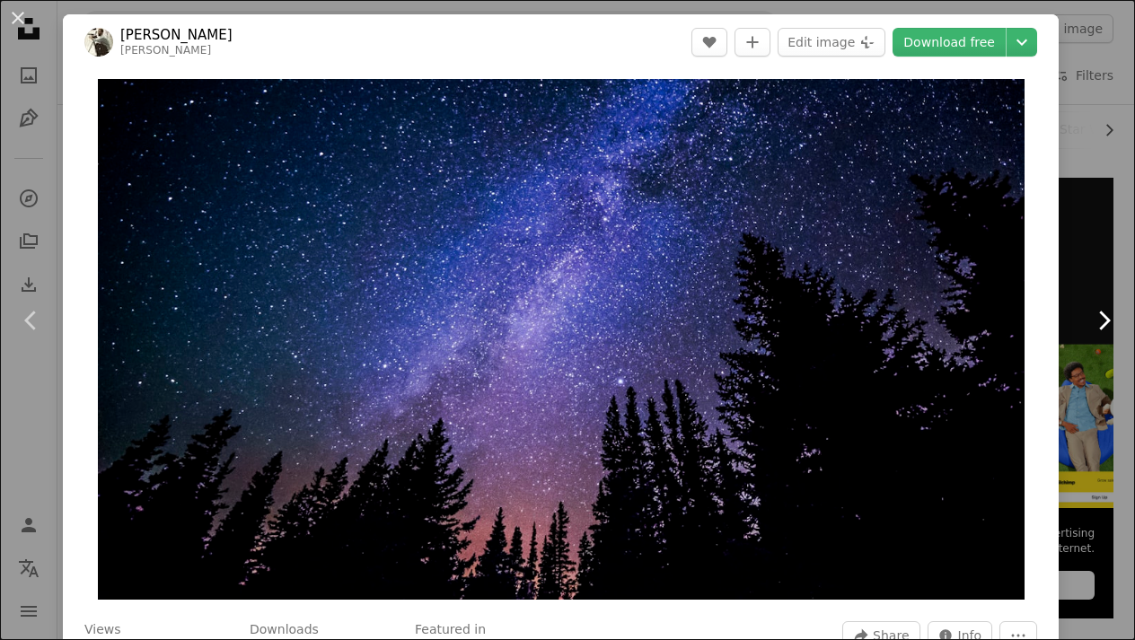
click at [1087, 254] on link "Chevron right" at bounding box center [1103, 320] width 63 height 172
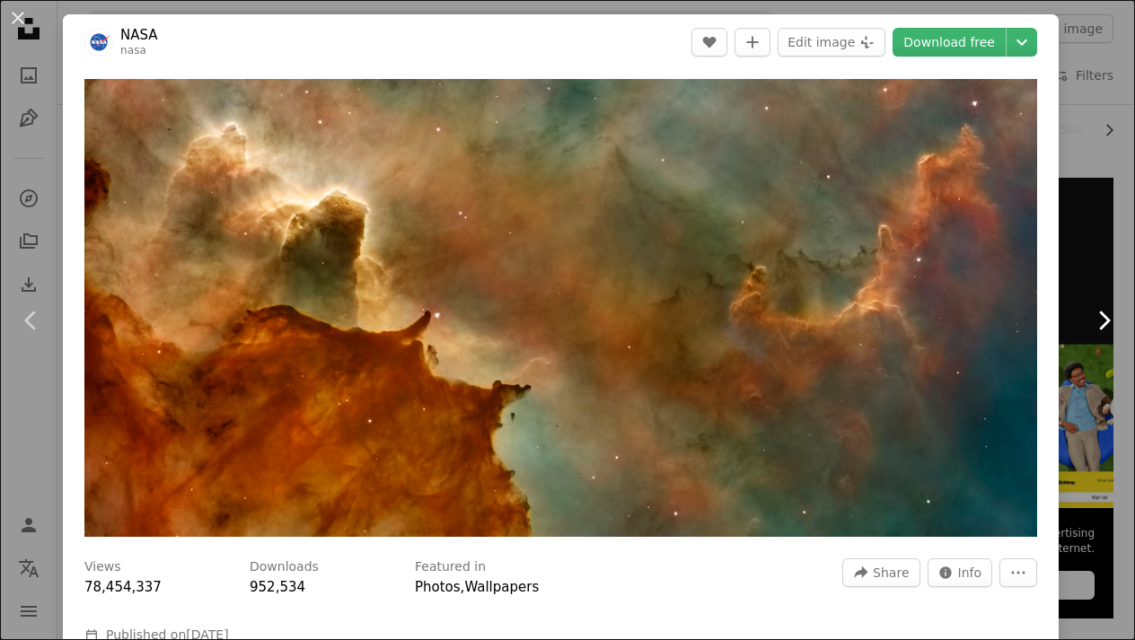
click at [1087, 254] on link "Chevron right" at bounding box center [1103, 320] width 63 height 172
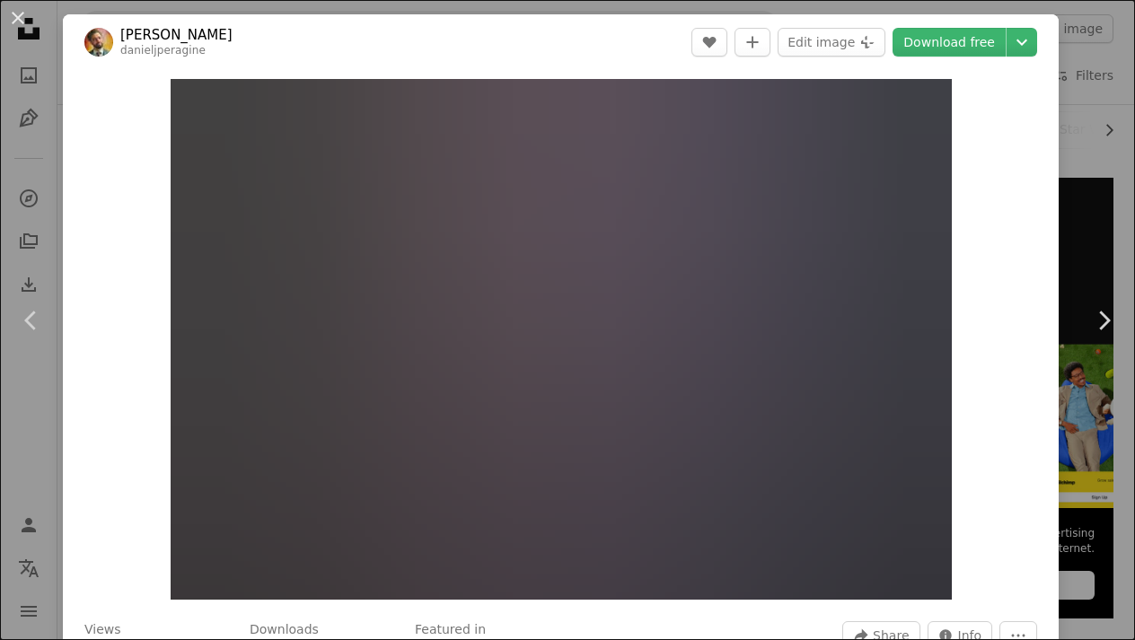
click at [1084, 155] on div "An X shape Chevron left Chevron right [PERSON_NAME] danieljperagine A heart A p…" at bounding box center [567, 320] width 1135 height 640
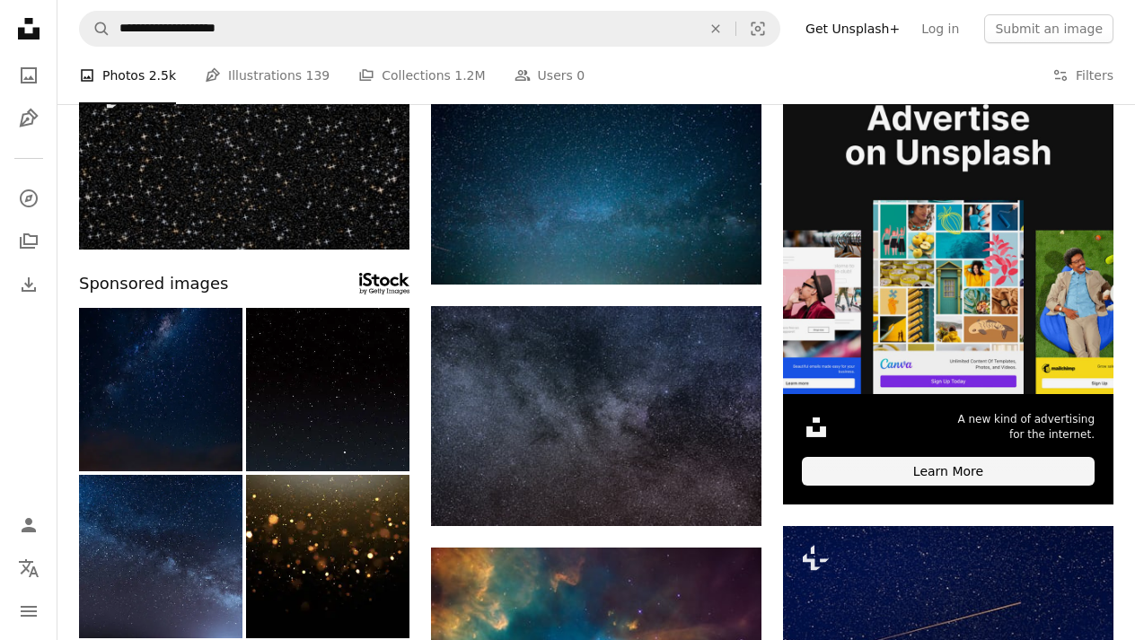
scroll to position [324, 0]
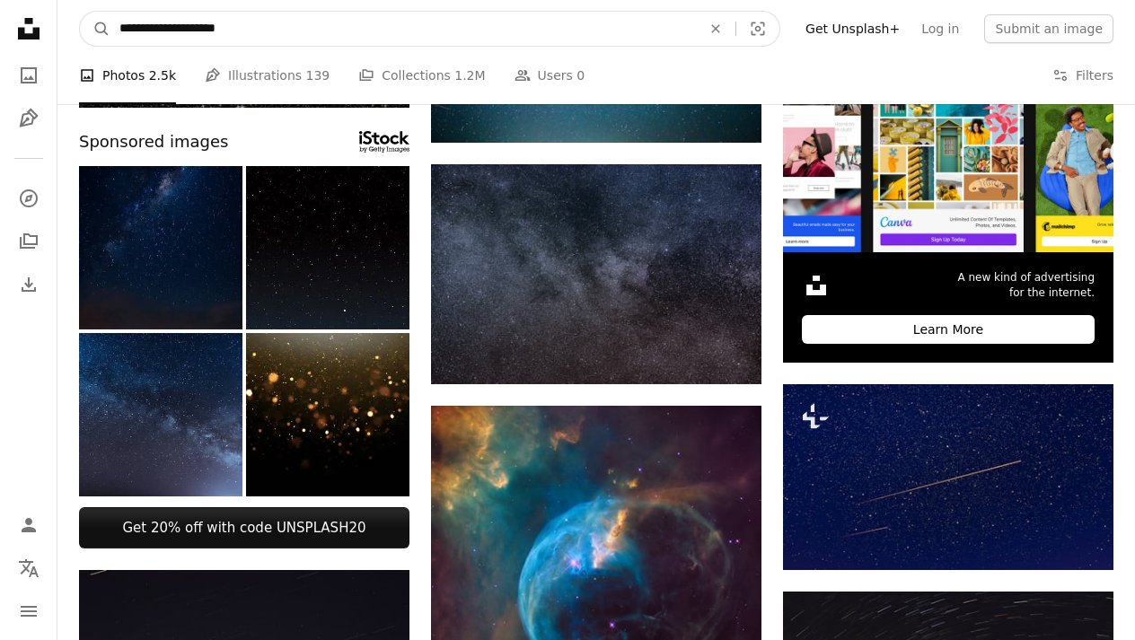
click at [540, 14] on input "**********" at bounding box center [403, 29] width 586 height 34
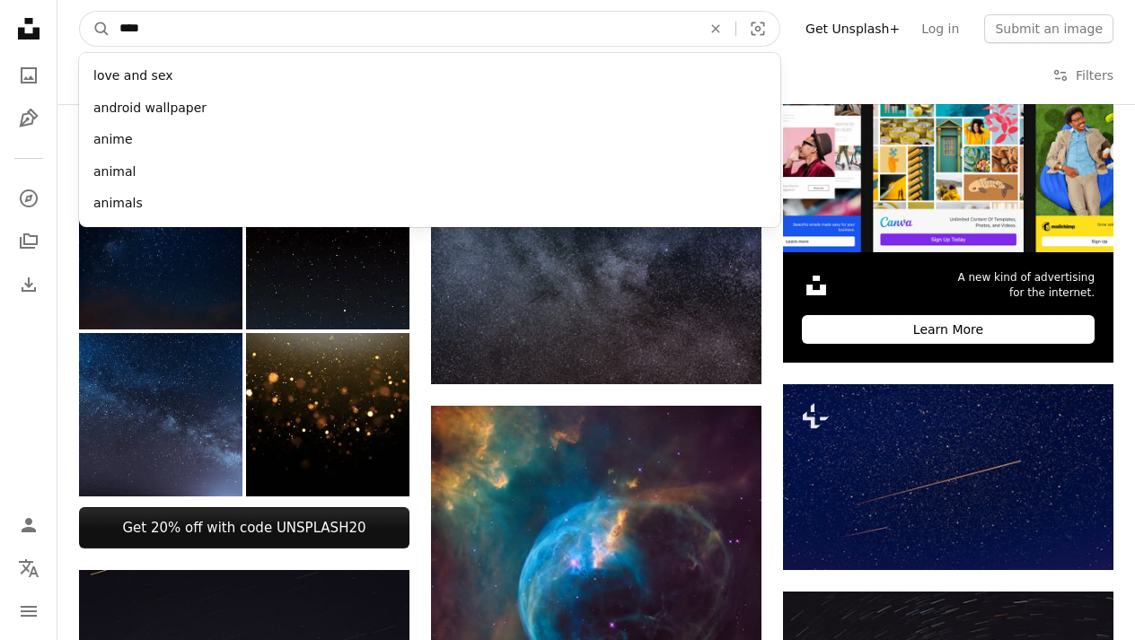
type input "*****"
click at [95, 29] on button "A magnifying glass" at bounding box center [95, 29] width 31 height 34
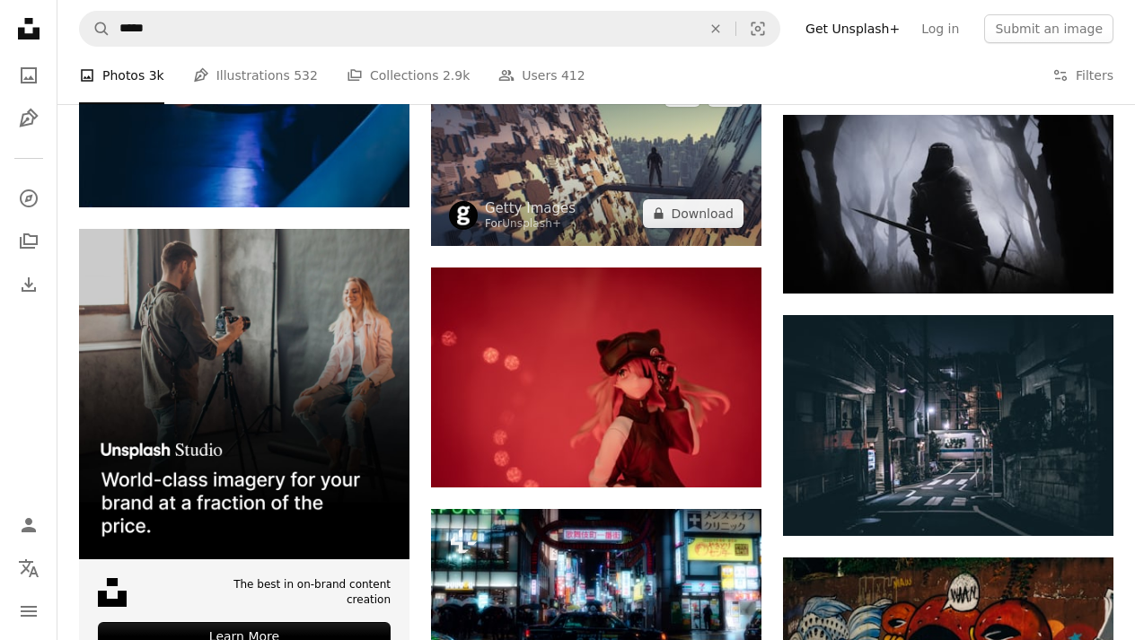
scroll to position [2755, 0]
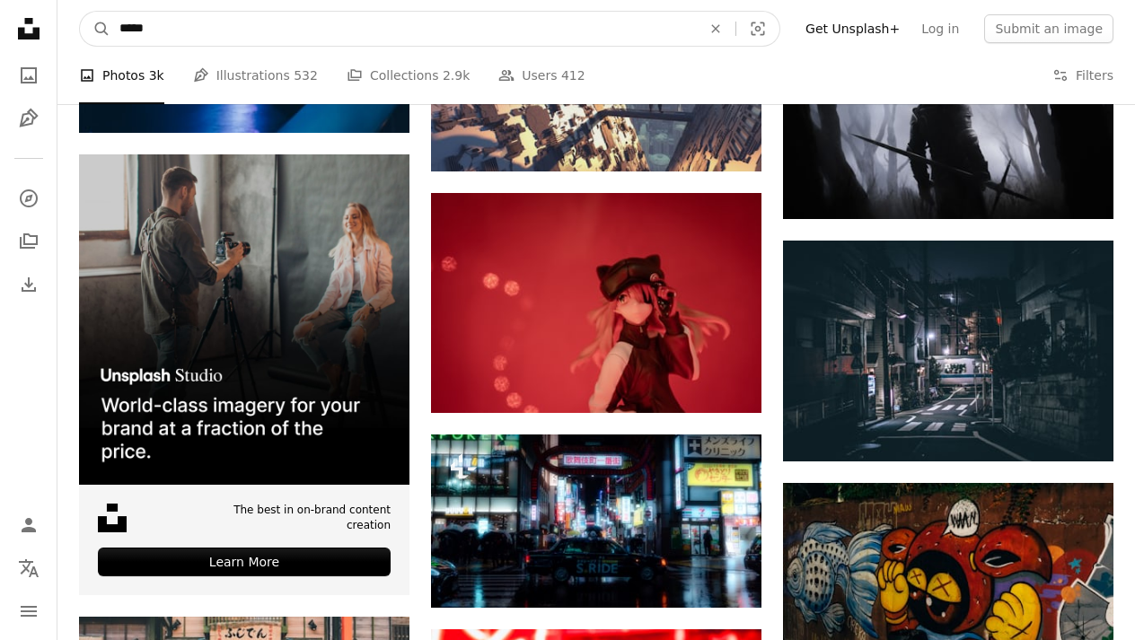
click at [437, 27] on input "*****" at bounding box center [403, 29] width 586 height 34
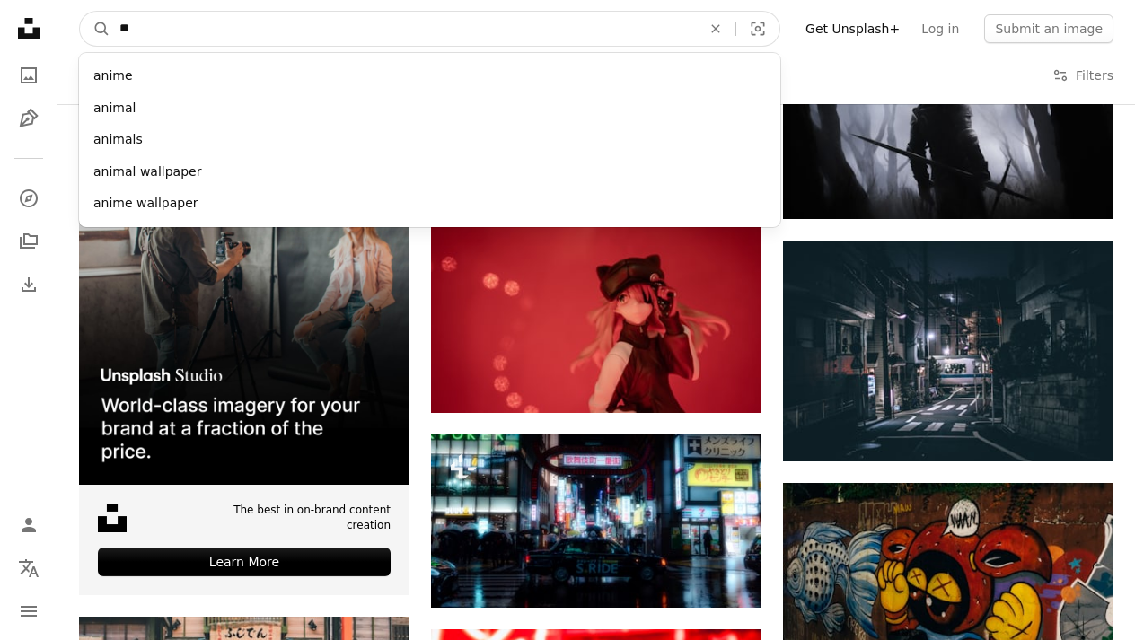
type input "*"
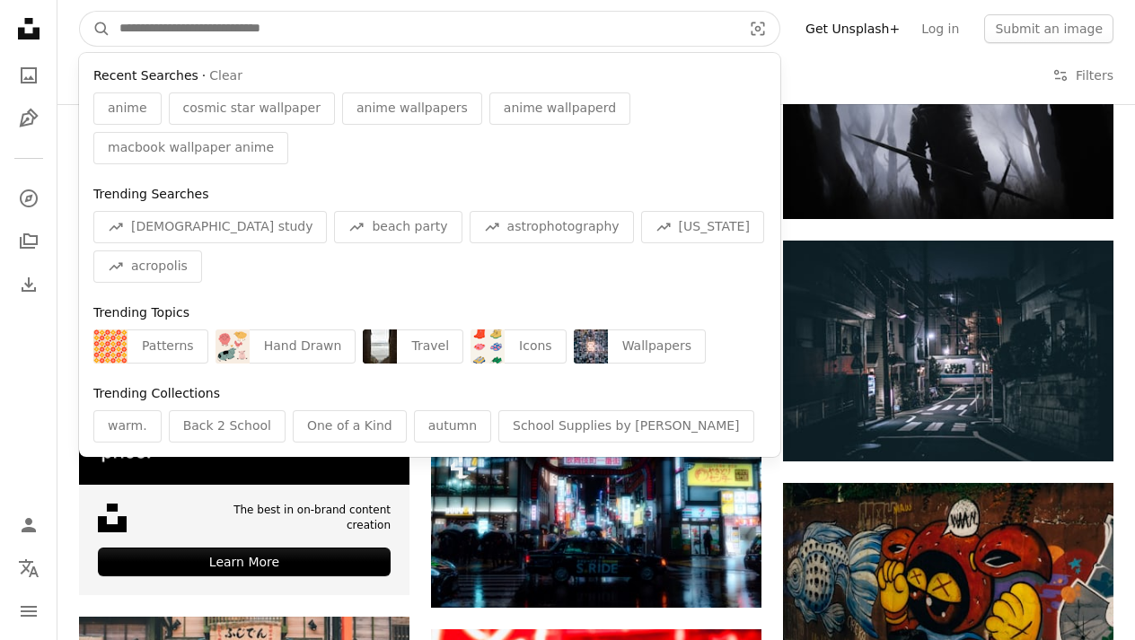
type input "*"
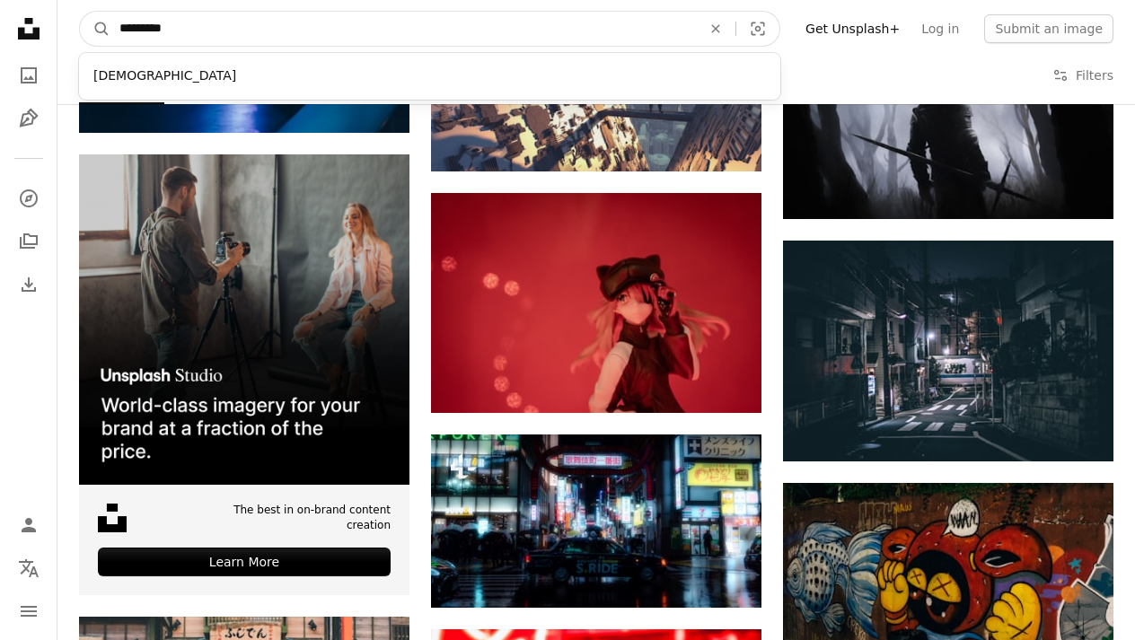
type input "**********"
click at [95, 29] on button "A magnifying glass" at bounding box center [95, 29] width 31 height 34
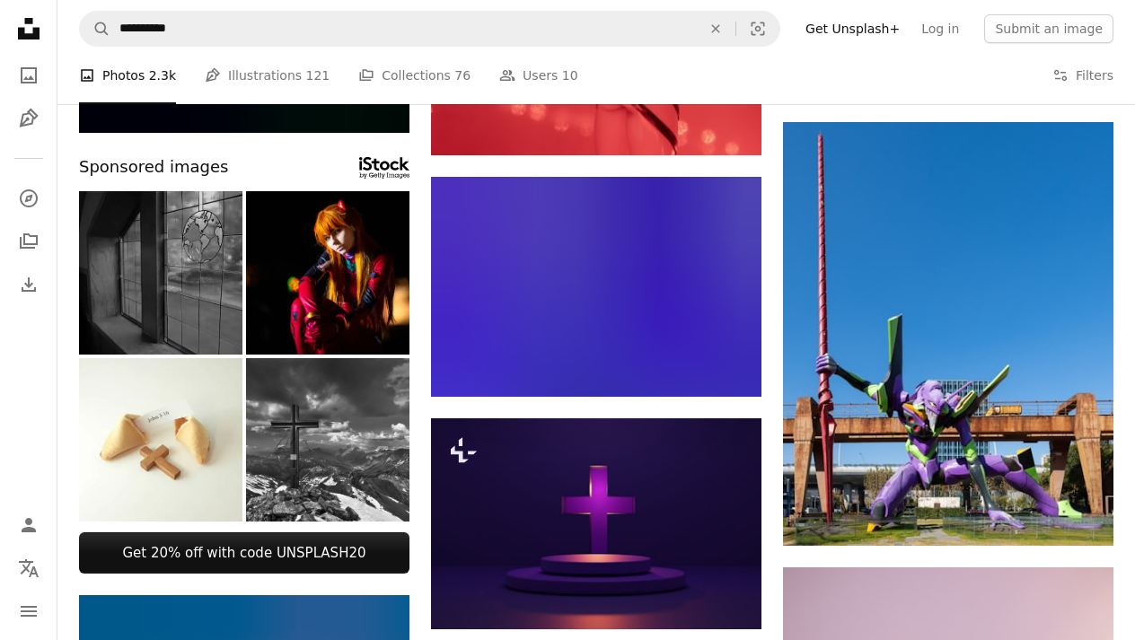
scroll to position [582, 0]
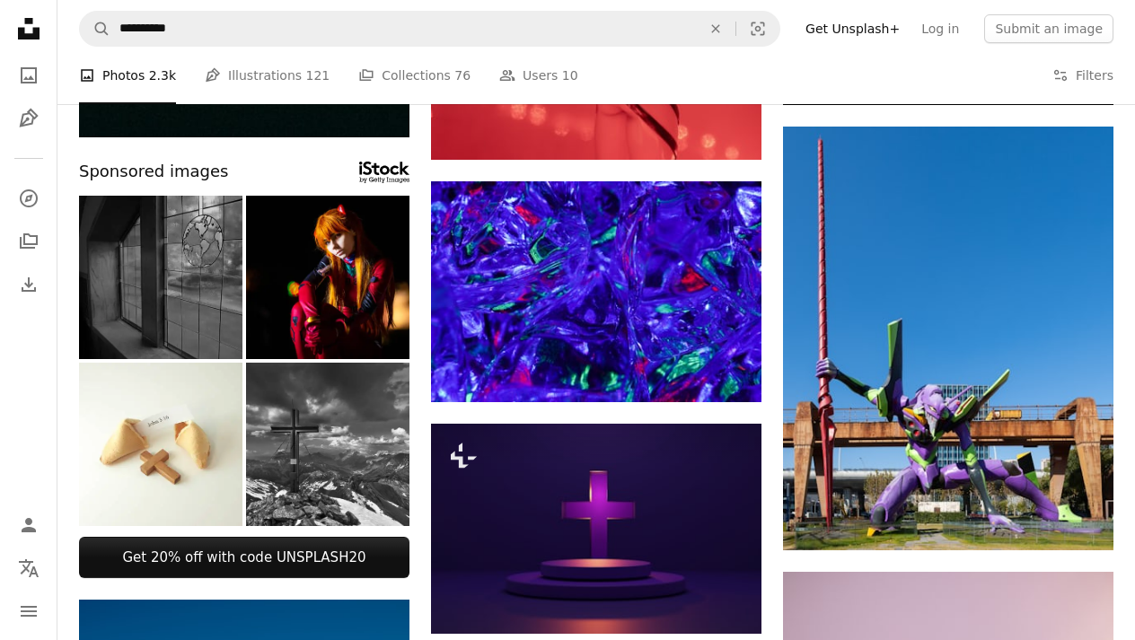
click at [520, 301] on img at bounding box center [596, 291] width 331 height 221
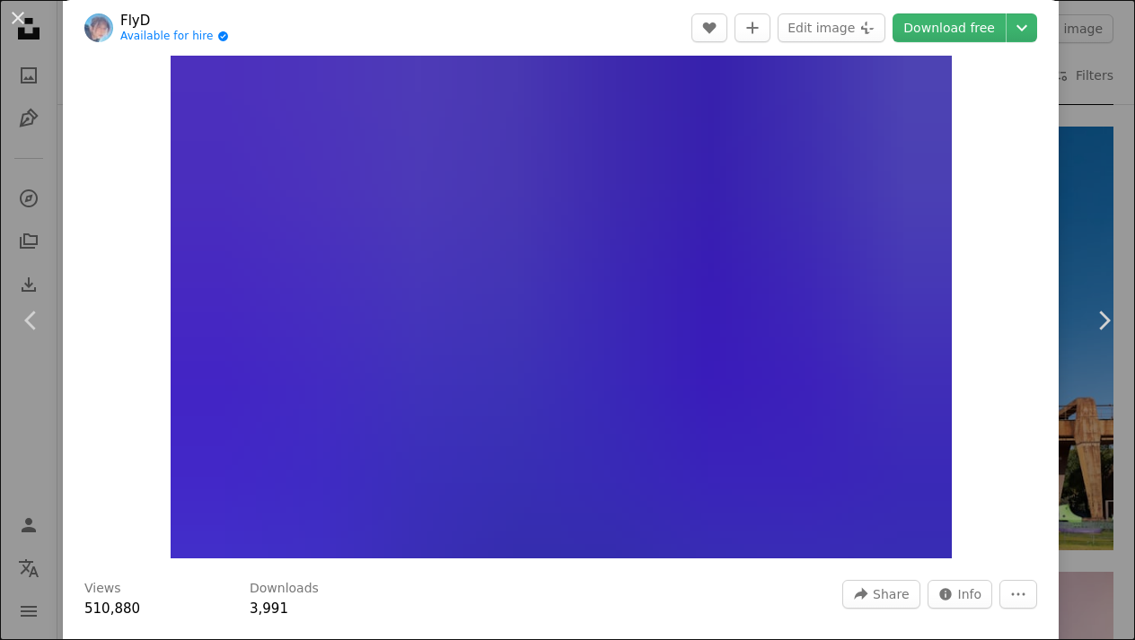
scroll to position [37, 0]
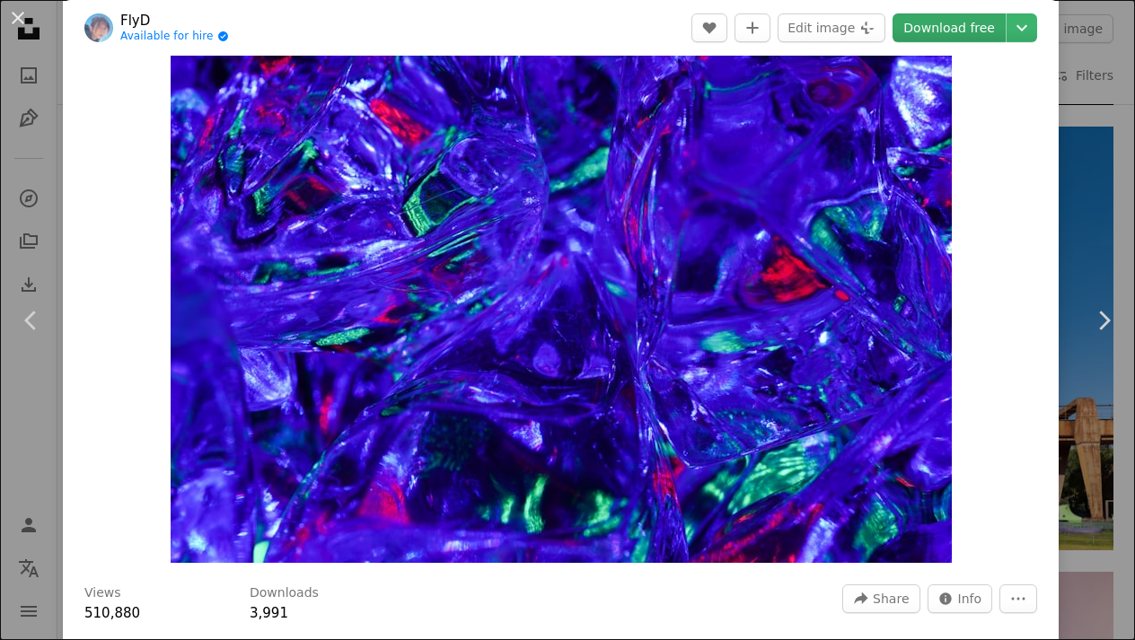
click at [987, 31] on link "Download free" at bounding box center [949, 27] width 113 height 29
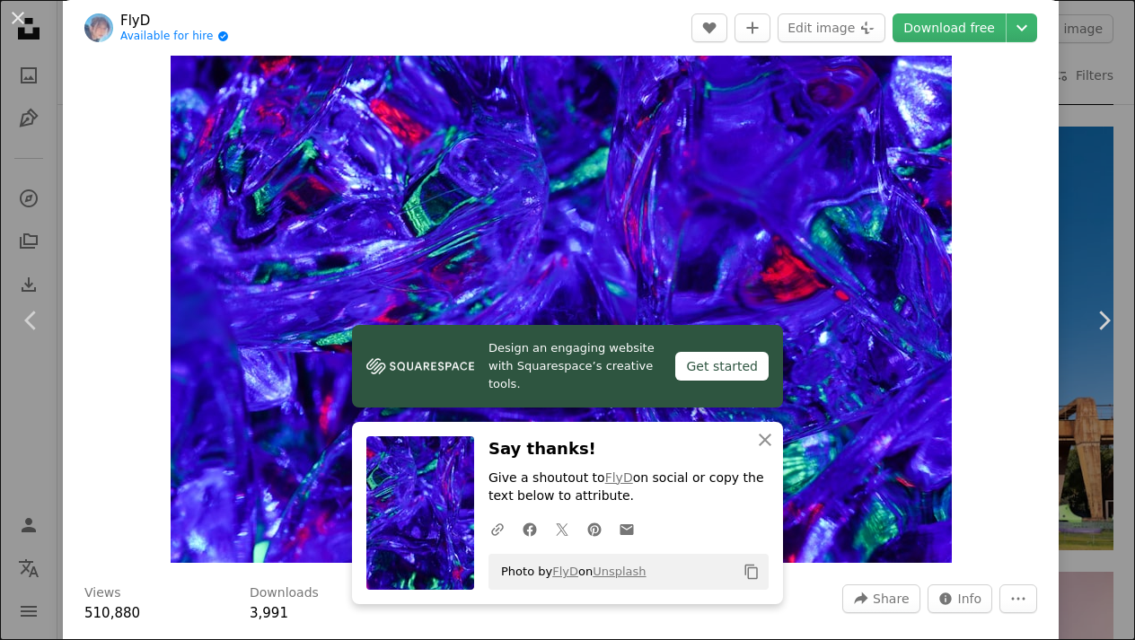
click at [35, 128] on div "An X shape Chevron left Chevron right FlyD Available for hire A checkmark insid…" at bounding box center [567, 320] width 1135 height 640
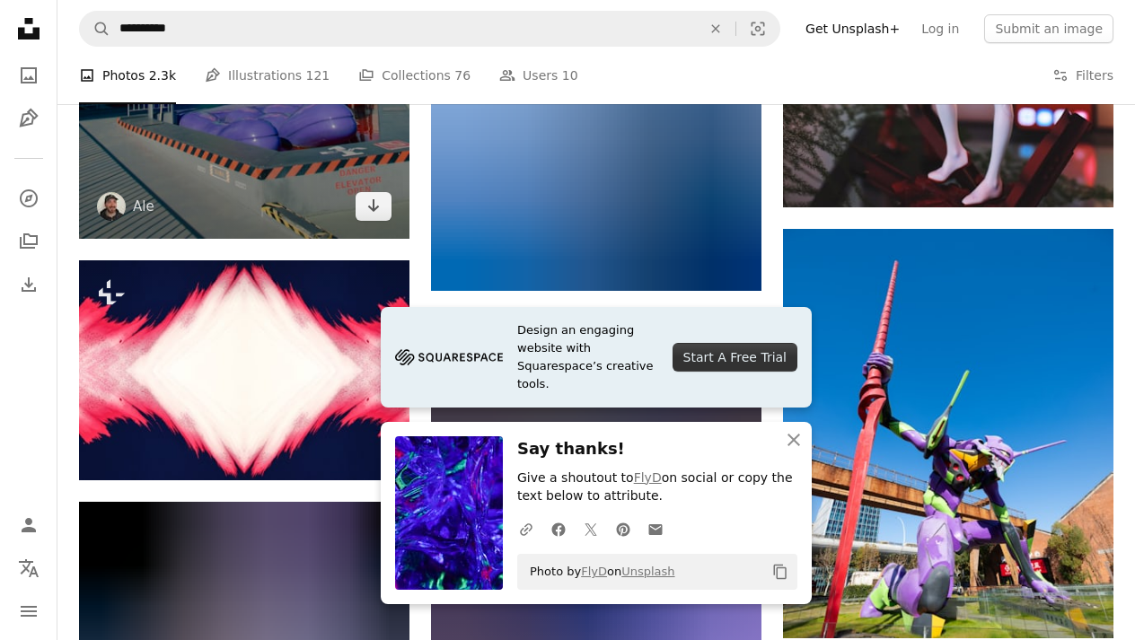
scroll to position [1476, 0]
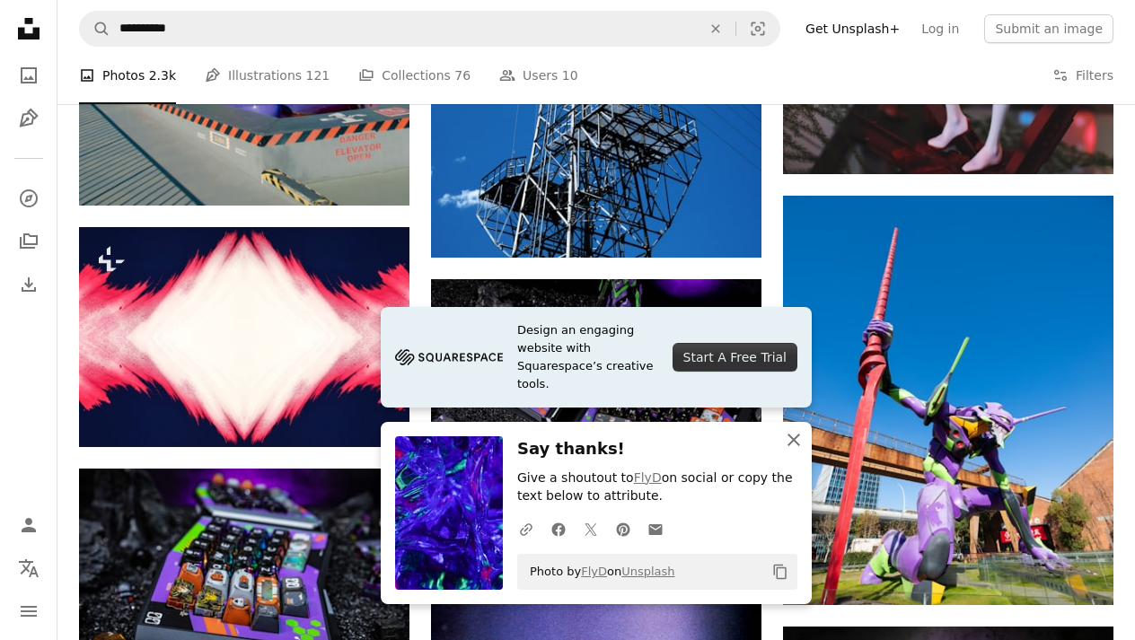
click at [799, 446] on icon "button" at bounding box center [794, 440] width 13 height 13
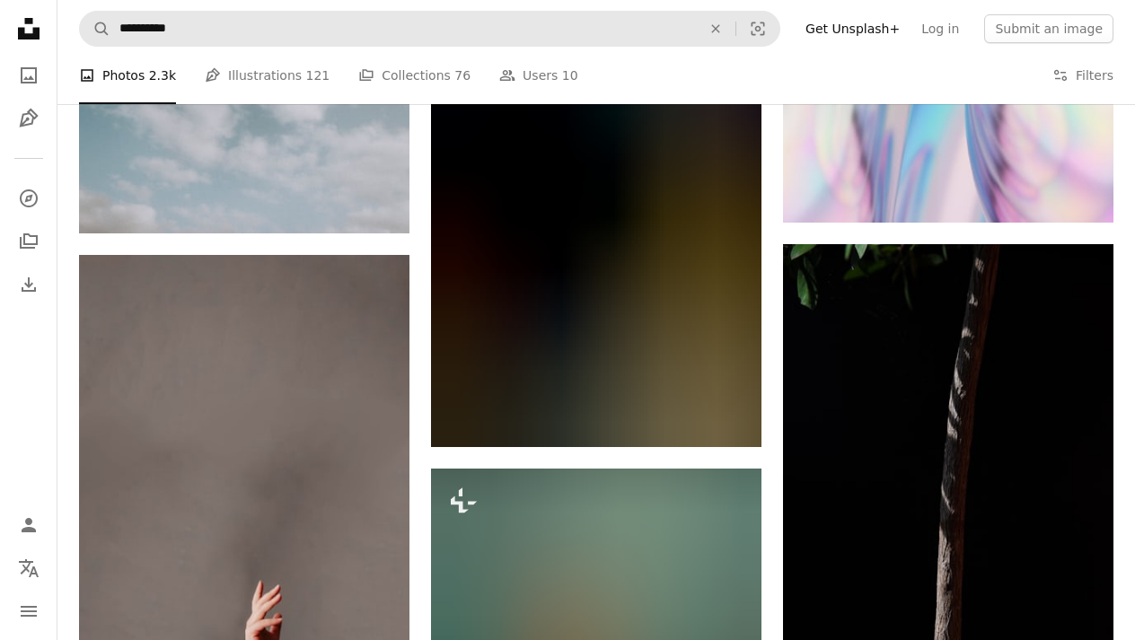
scroll to position [7526, 0]
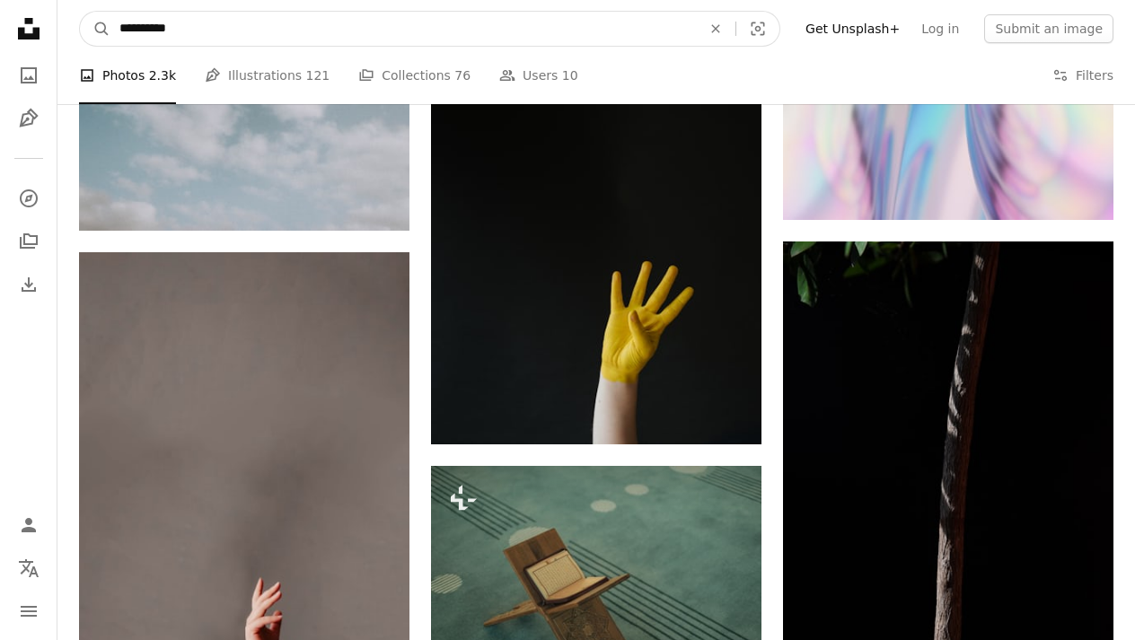
click at [472, 25] on input "**********" at bounding box center [403, 29] width 586 height 34
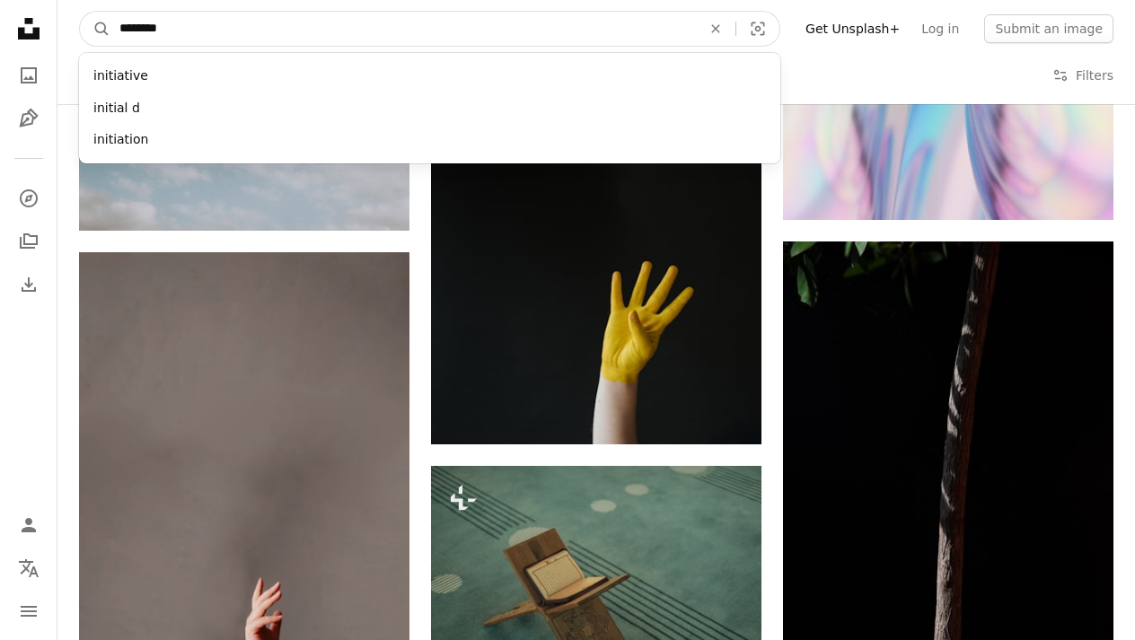
type input "*********"
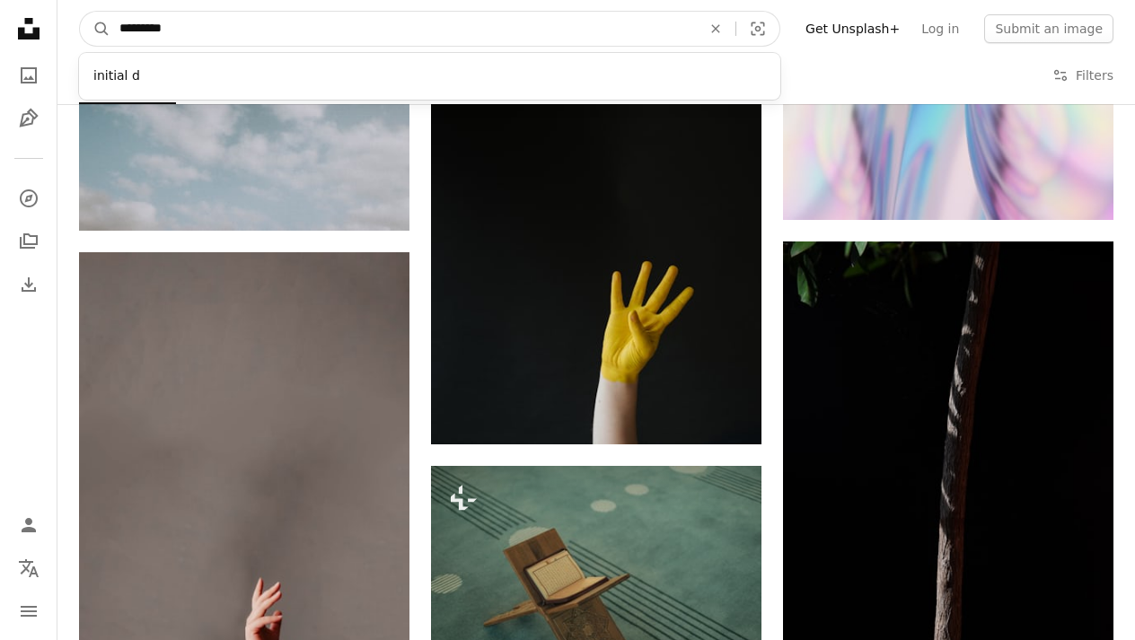
click at [95, 29] on button "A magnifying glass" at bounding box center [95, 29] width 31 height 34
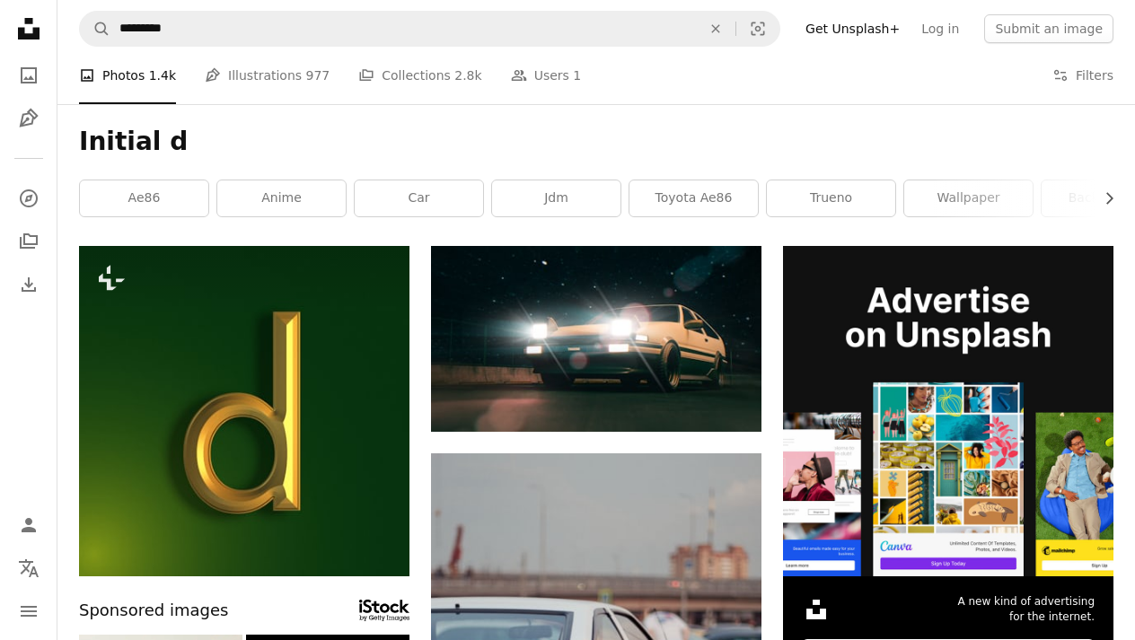
click at [418, 166] on div "Initial d Chevron right ae86 anime car jdm toyota ae86 trueno wallpaper backgro…" at bounding box center [596, 175] width 1078 height 142
click at [418, 174] on div "Initial d Chevron right ae86 anime car jdm toyota ae86 trueno wallpaper backgro…" at bounding box center [596, 175] width 1078 height 142
click at [418, 194] on link "car" at bounding box center [419, 199] width 128 height 36
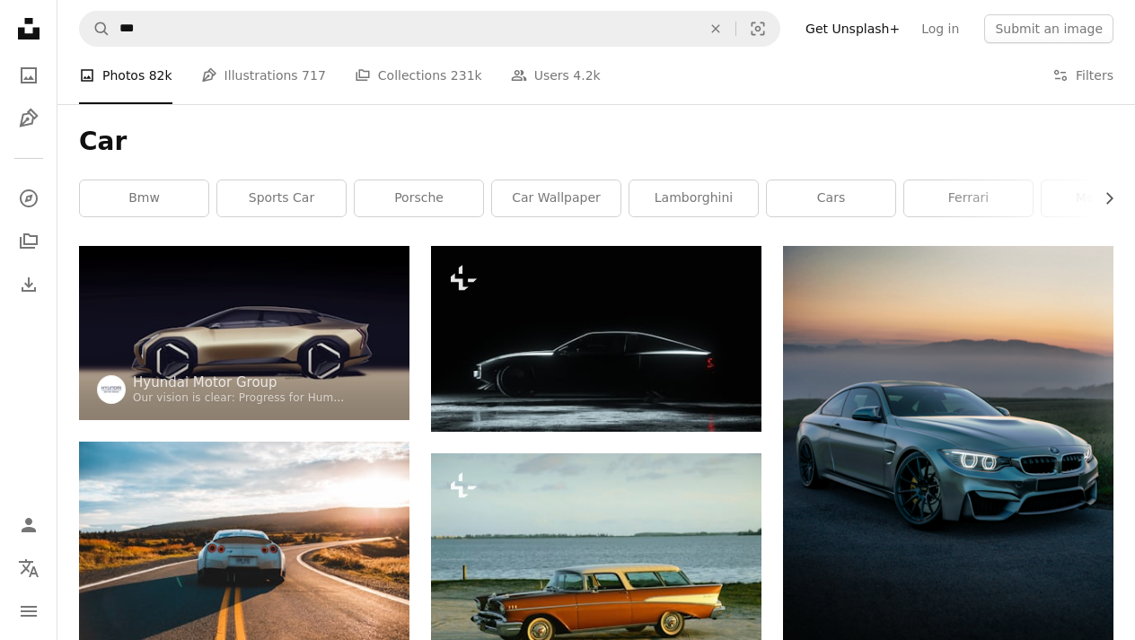
click at [156, 70] on li "A photo Photos 82k" at bounding box center [125, 75] width 93 height 57
click at [27, 37] on icon at bounding box center [29, 29] width 22 height 22
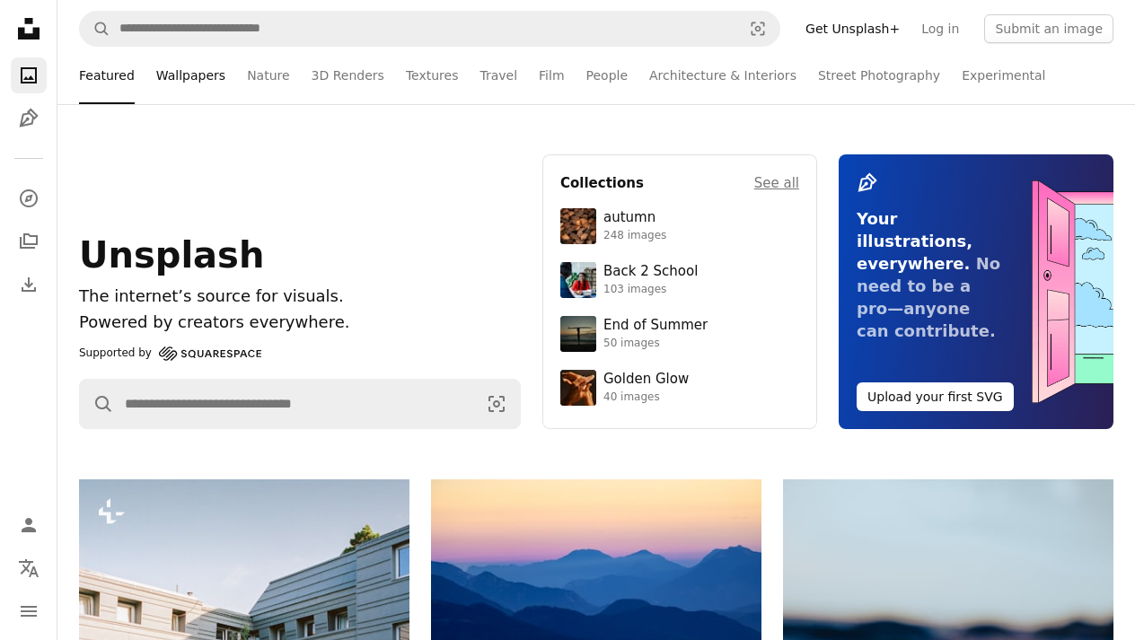
click at [181, 77] on link "Wallpapers" at bounding box center [190, 75] width 69 height 57
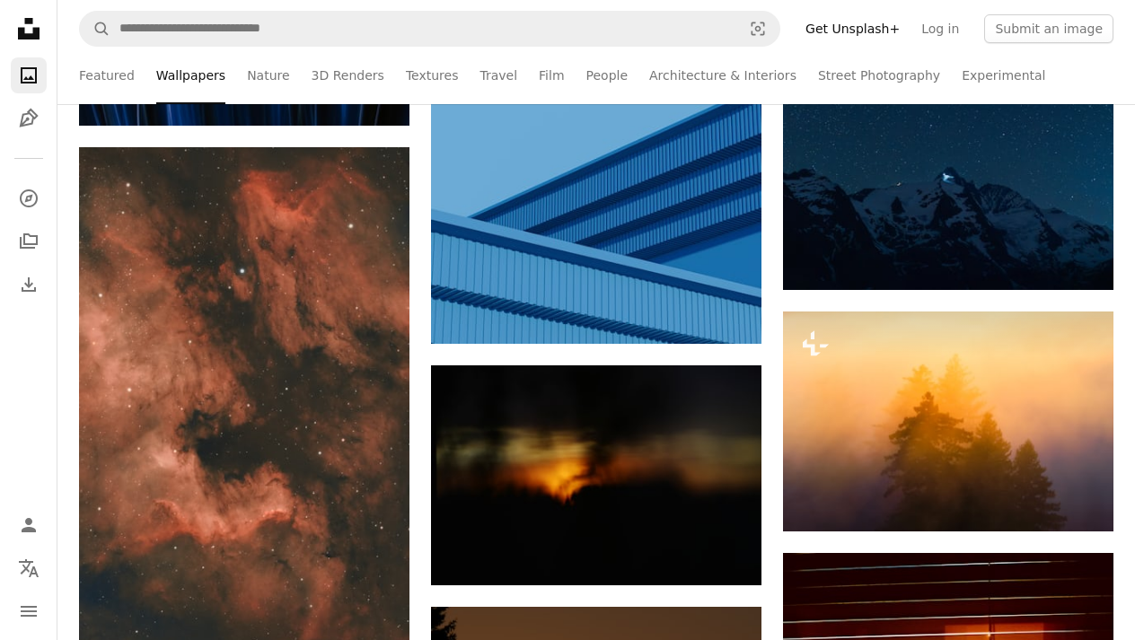
scroll to position [6076, 0]
